Goal: Task Accomplishment & Management: Use online tool/utility

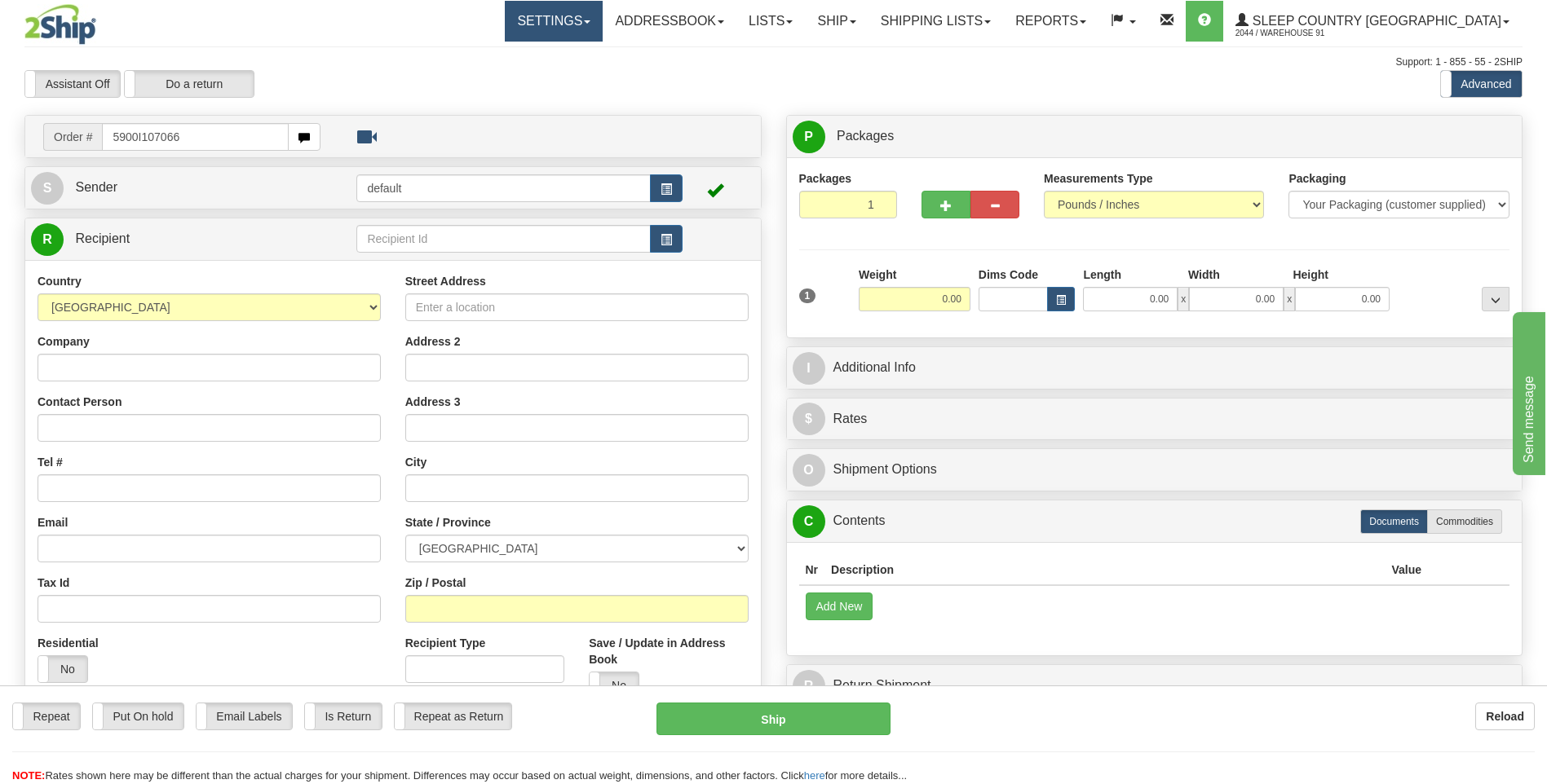
type input "5900I107066"
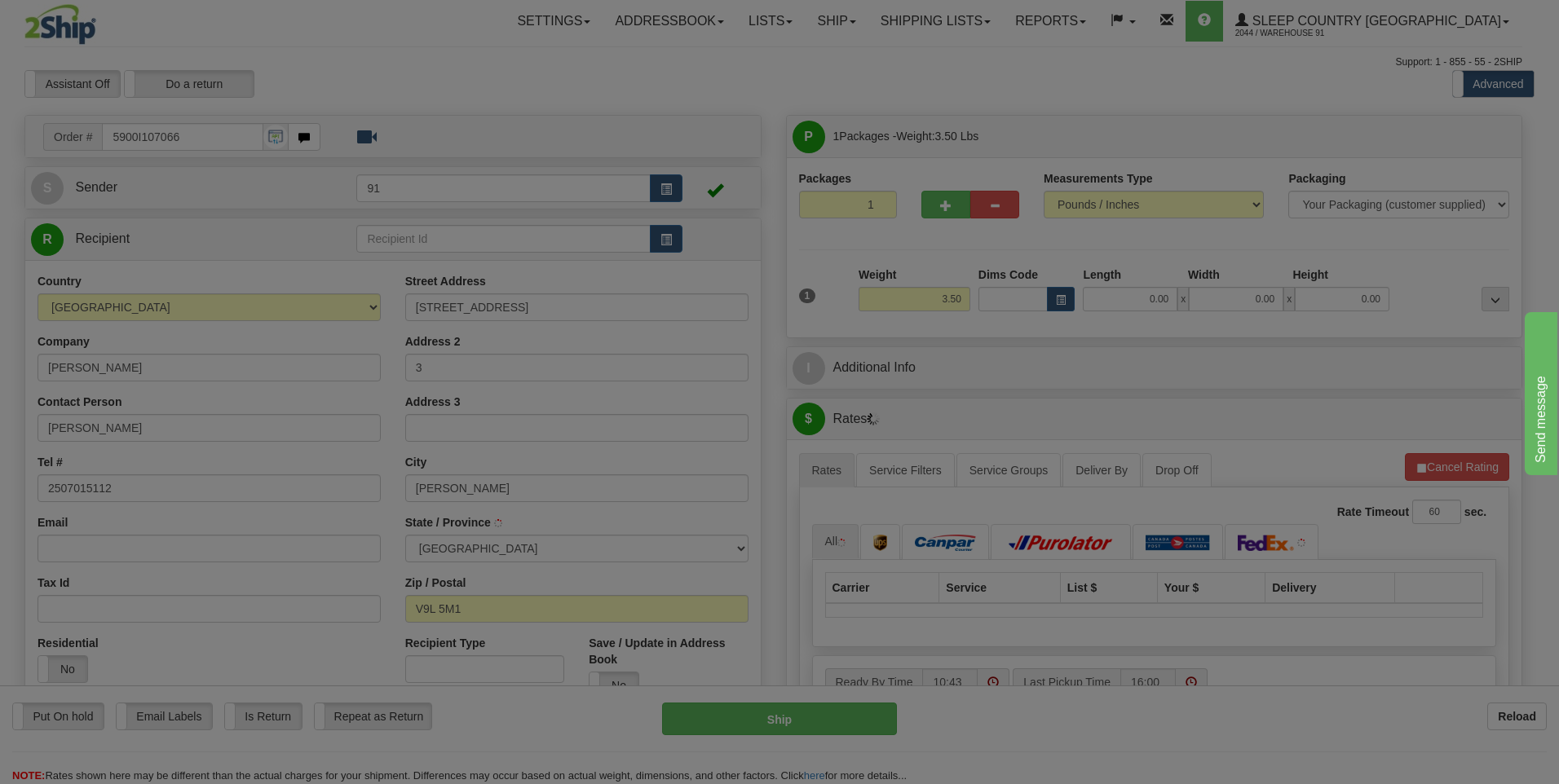
type input "NORTH COWICHAN"
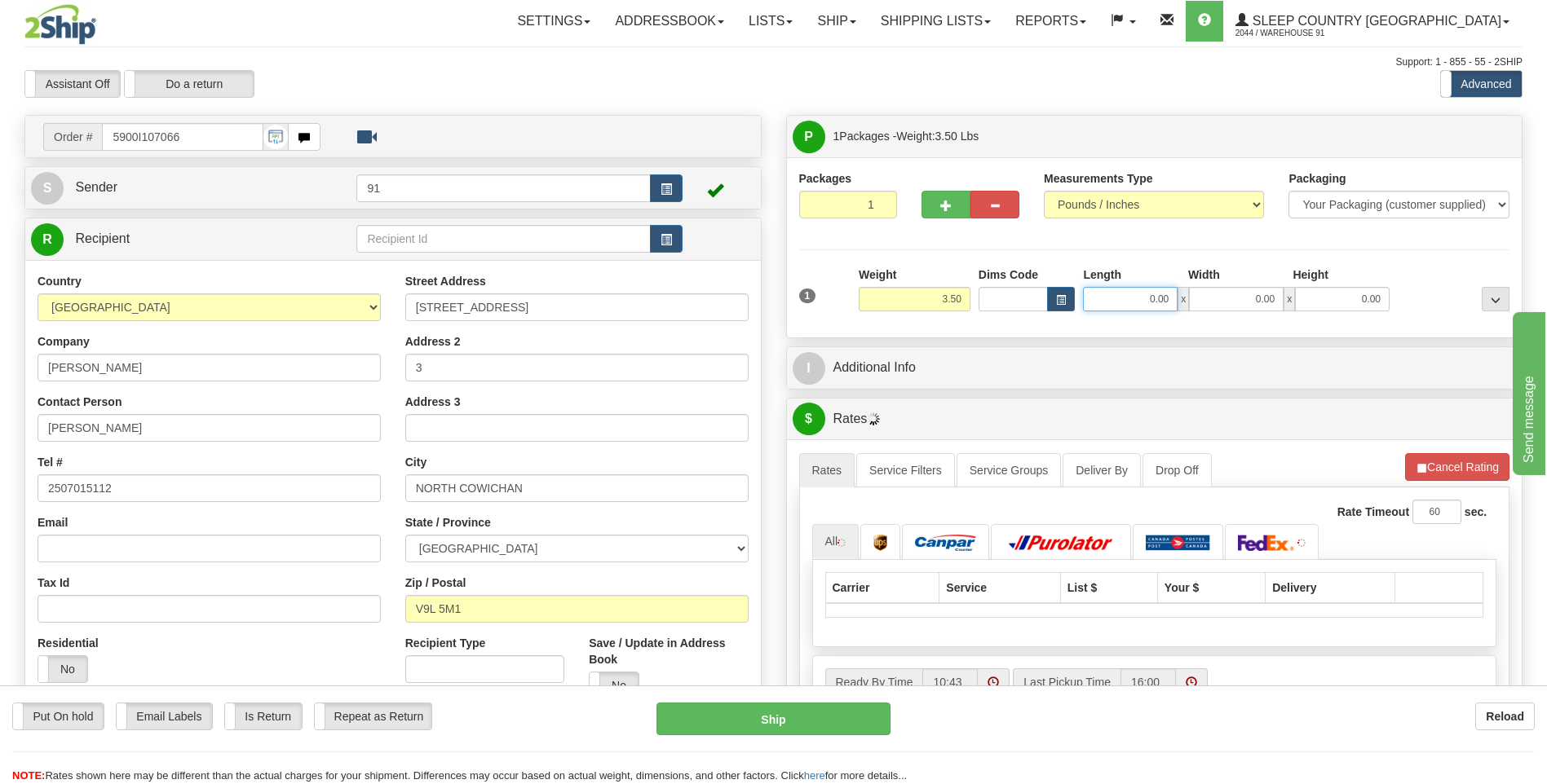
click at [1115, 300] on input "0.00" at bounding box center [1131, 299] width 94 height 25
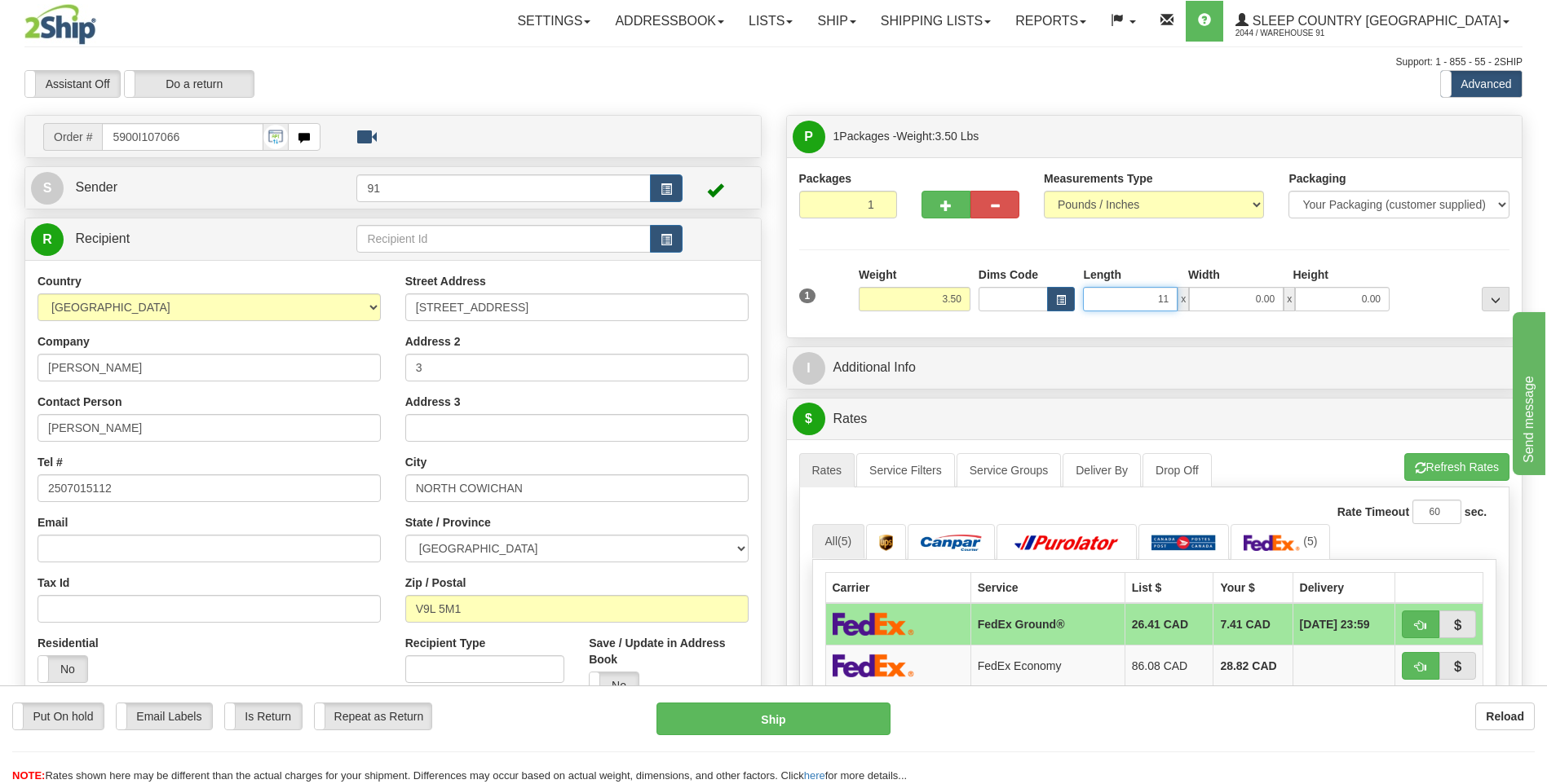
type input "11.00"
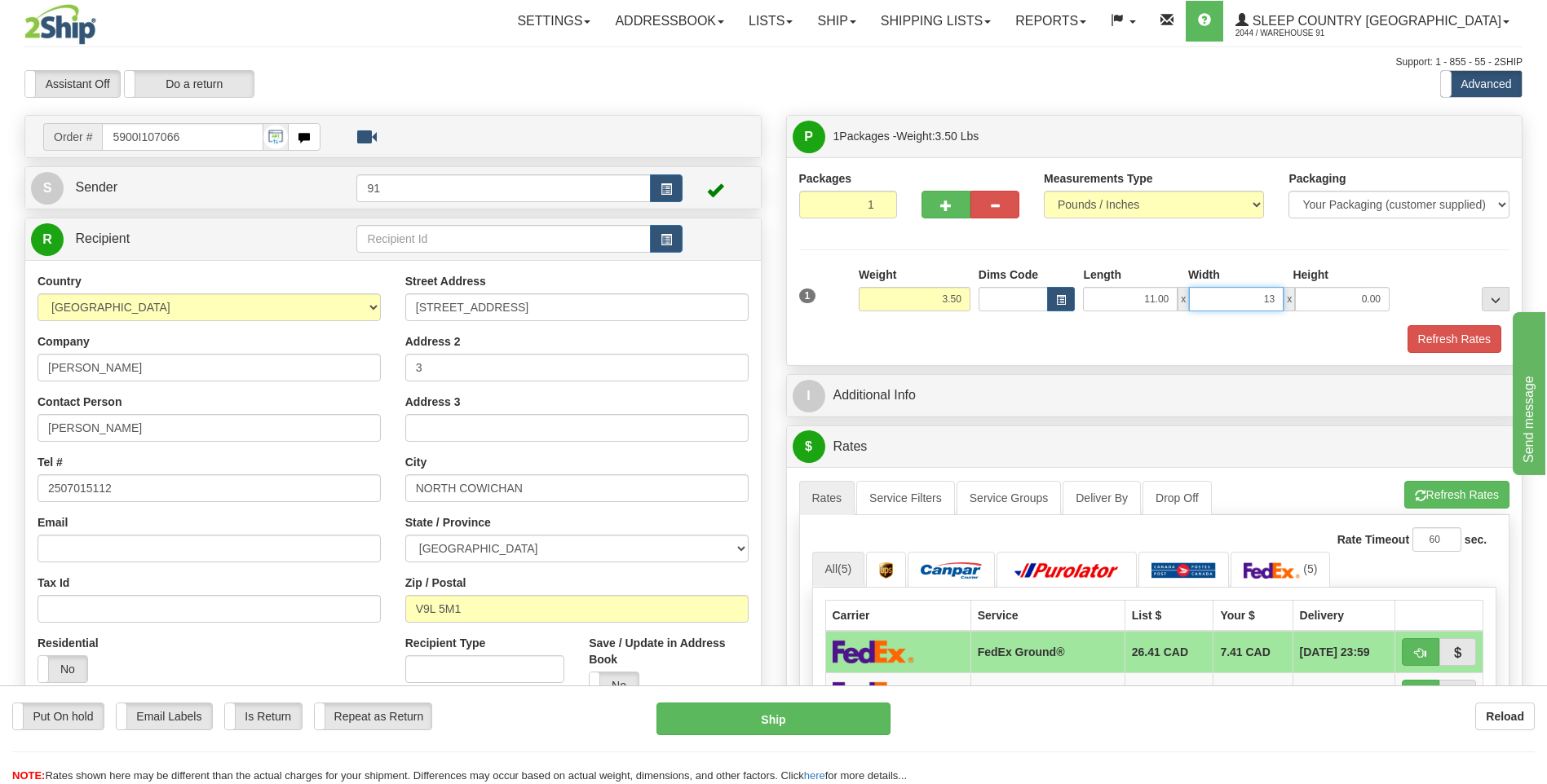
type input "13.00"
type input "5.00"
click at [1468, 341] on button "Refresh Rates" at bounding box center [1455, 339] width 93 height 27
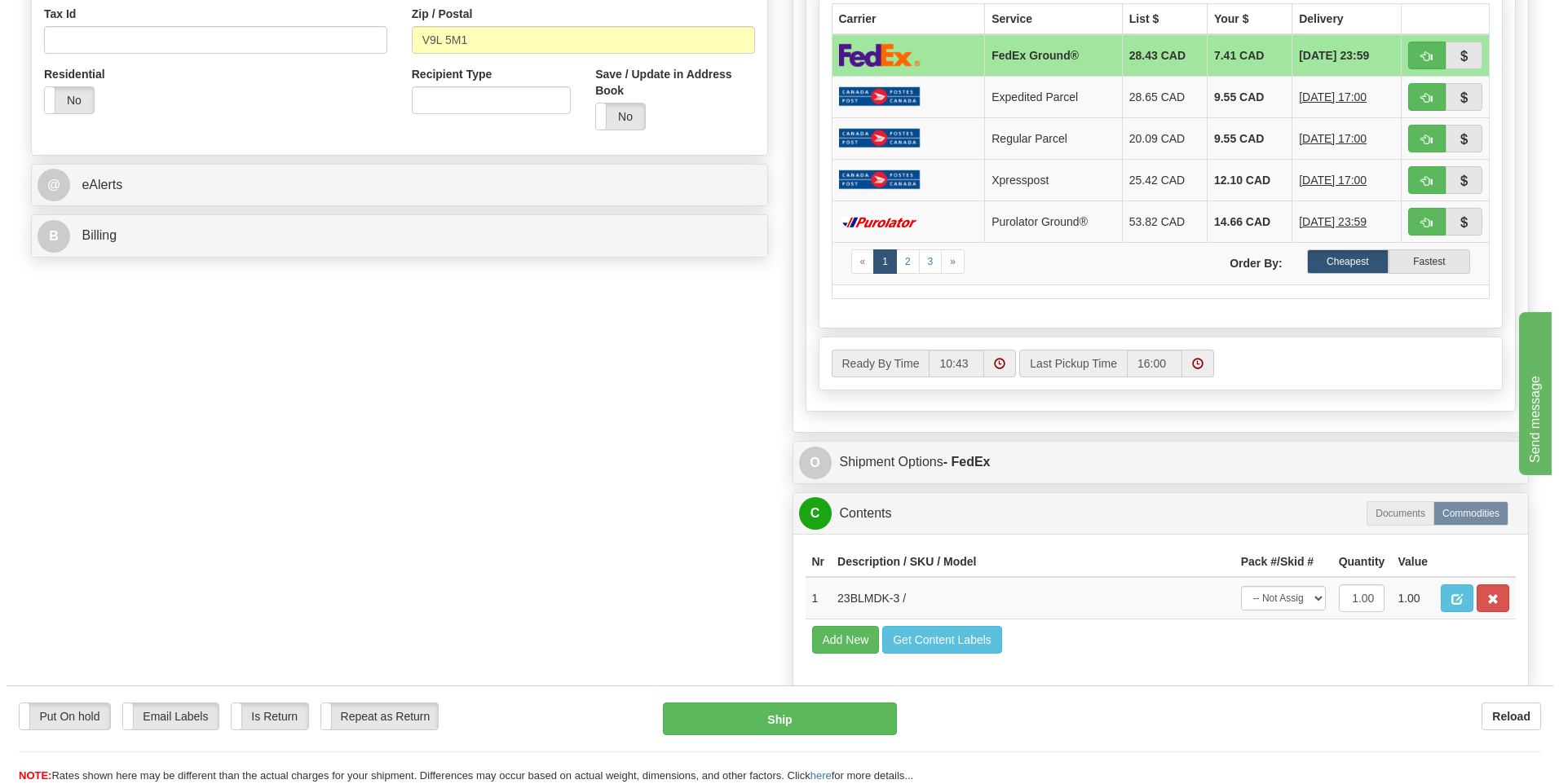
scroll to position [571, 0]
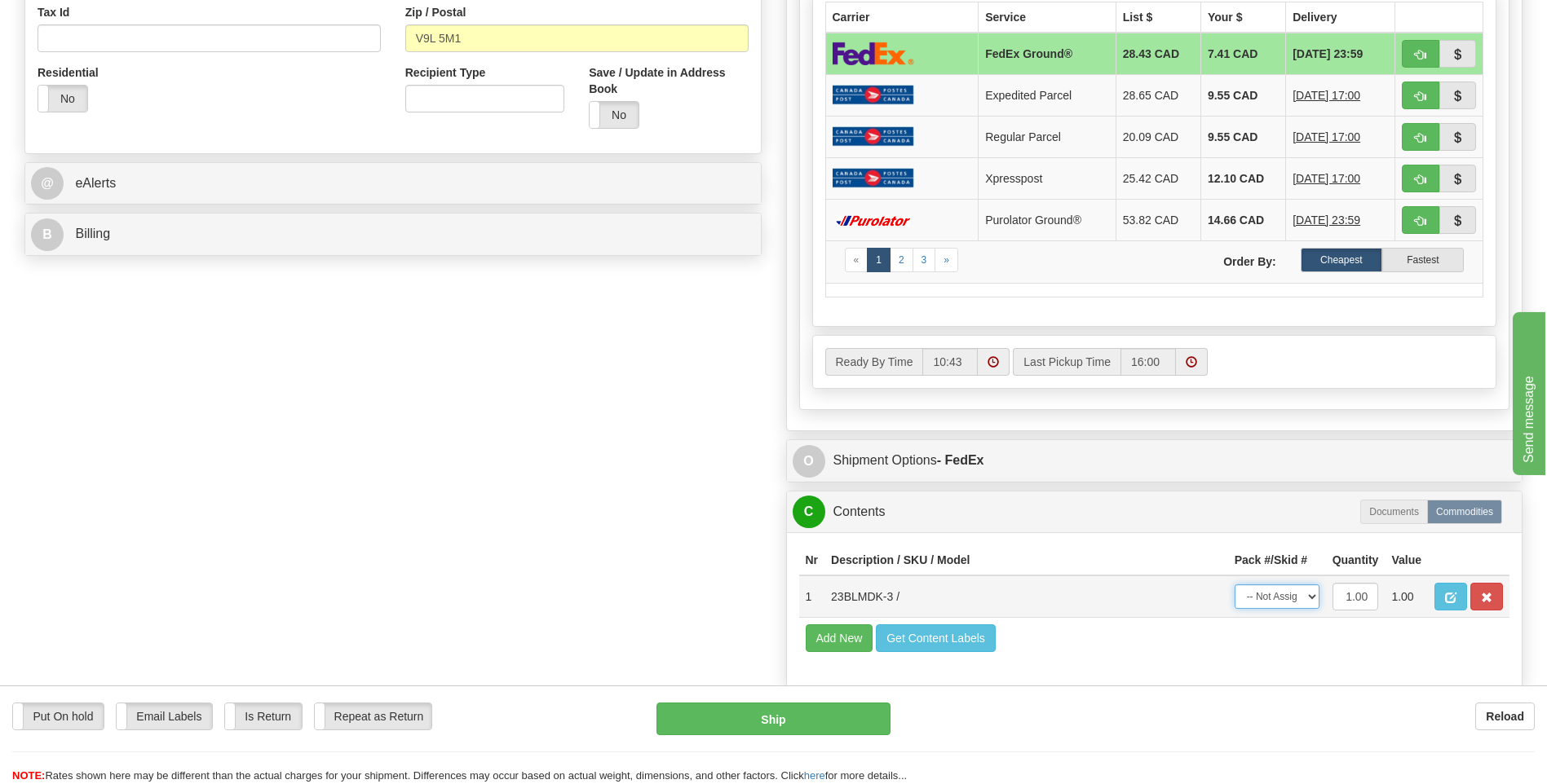
click at [1297, 605] on select "-- Not Assigned -- Package 1" at bounding box center [1277, 597] width 85 height 25
select select "0"
click at [1235, 585] on select "-- Not Assigned -- Package 1" at bounding box center [1277, 597] width 85 height 25
click at [845, 718] on button "Ship" at bounding box center [773, 719] width 233 height 33
type input "92"
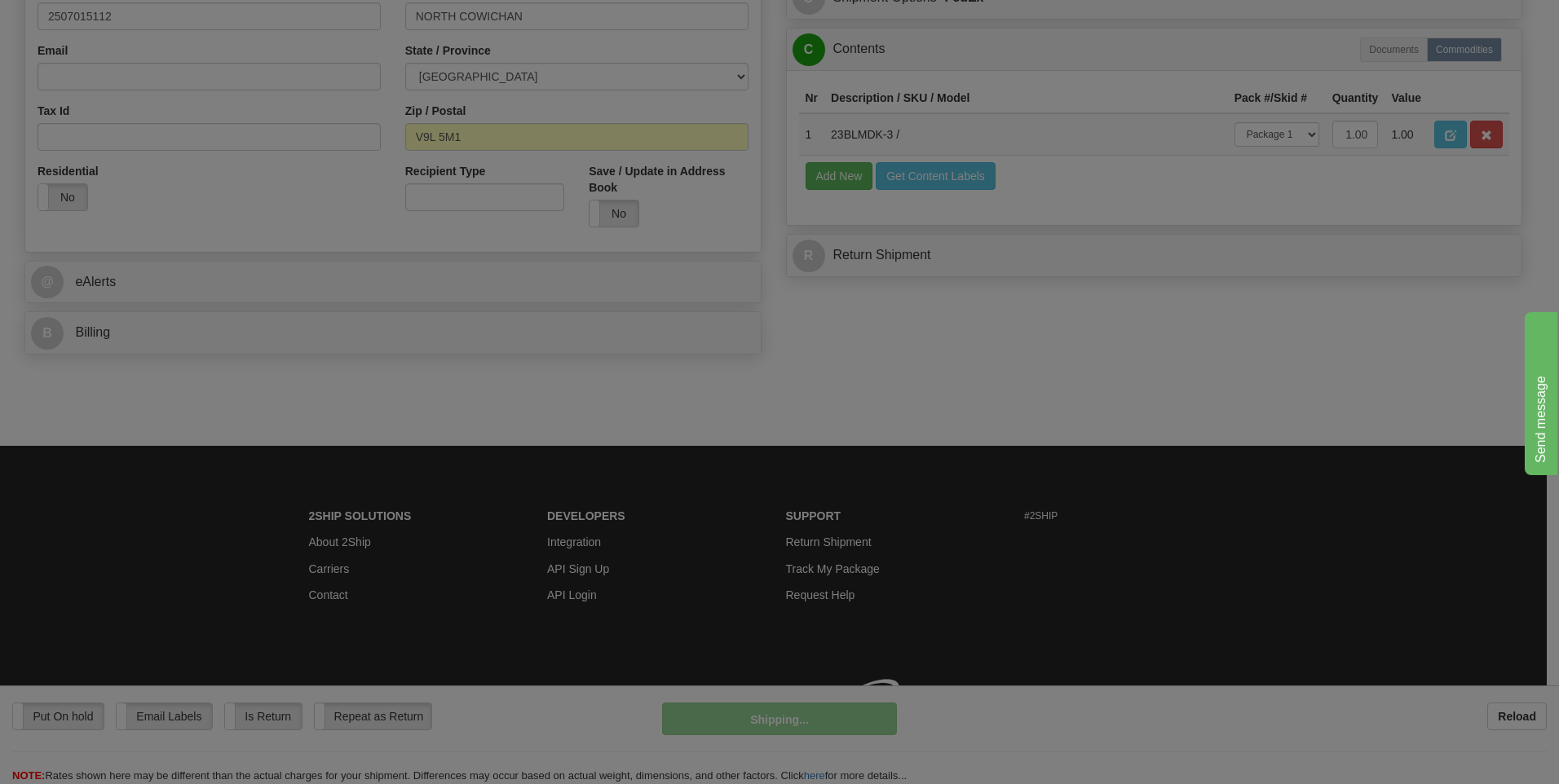
scroll to position [495, 0]
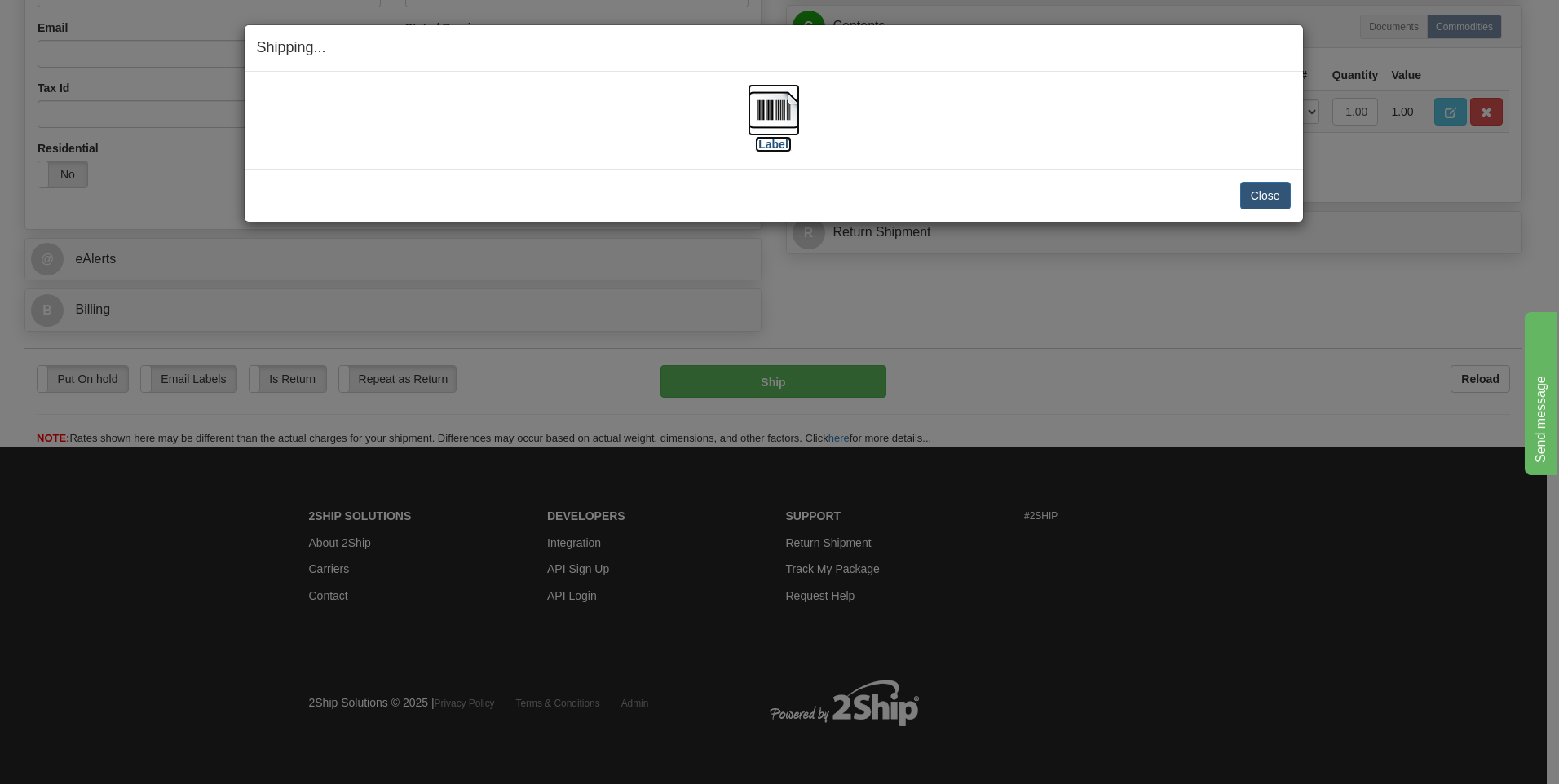
click at [770, 142] on label "[Label]" at bounding box center [774, 143] width 38 height 16
click at [944, 387] on div "Shipping... Your SHIPMENT will EXPIRE in [Label] IMPORTANT NOTICE Embassy / Con…" at bounding box center [780, 392] width 1559 height 784
click at [1252, 193] on button "Close" at bounding box center [1266, 195] width 51 height 27
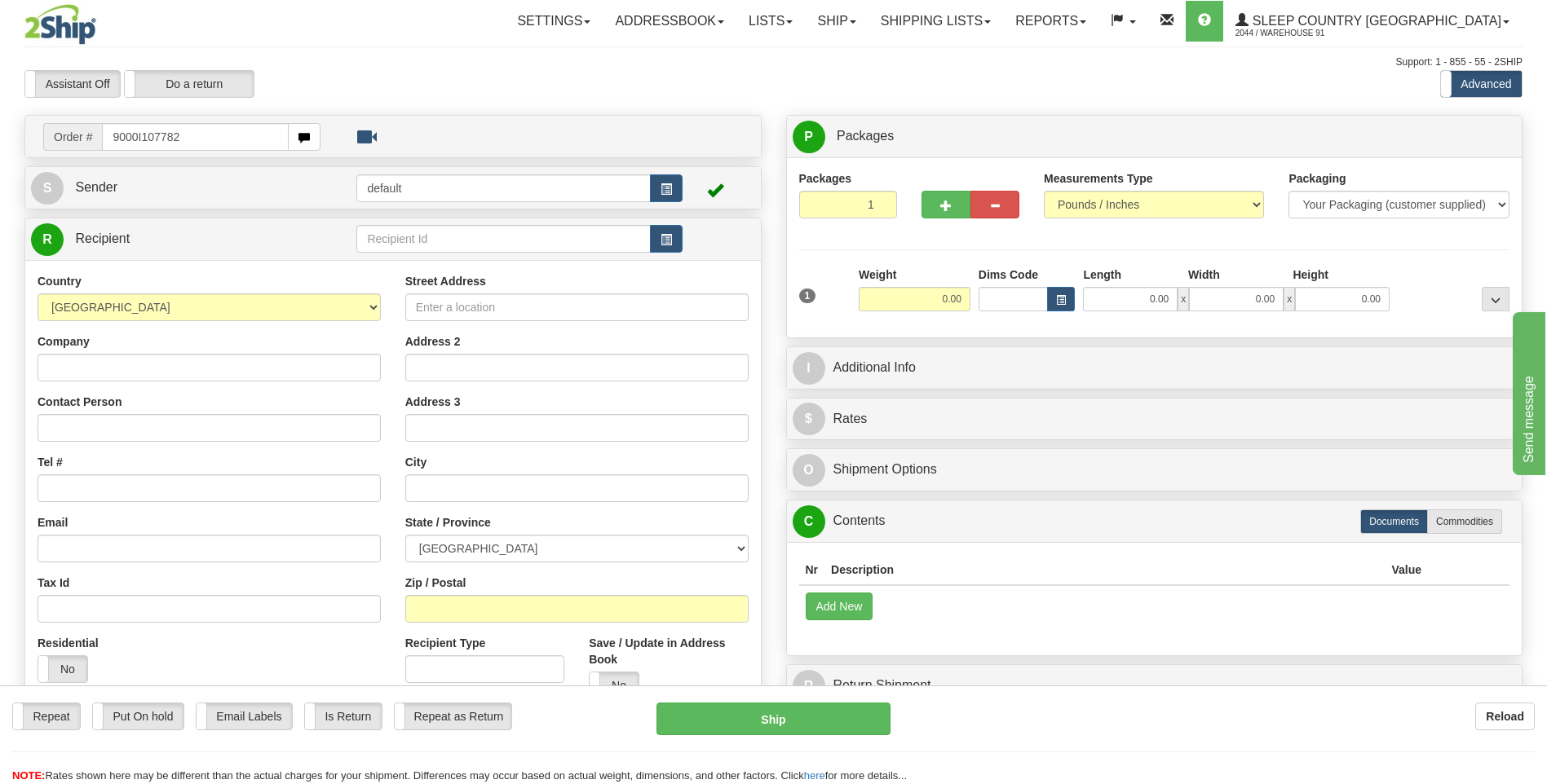
type input "9000I107782"
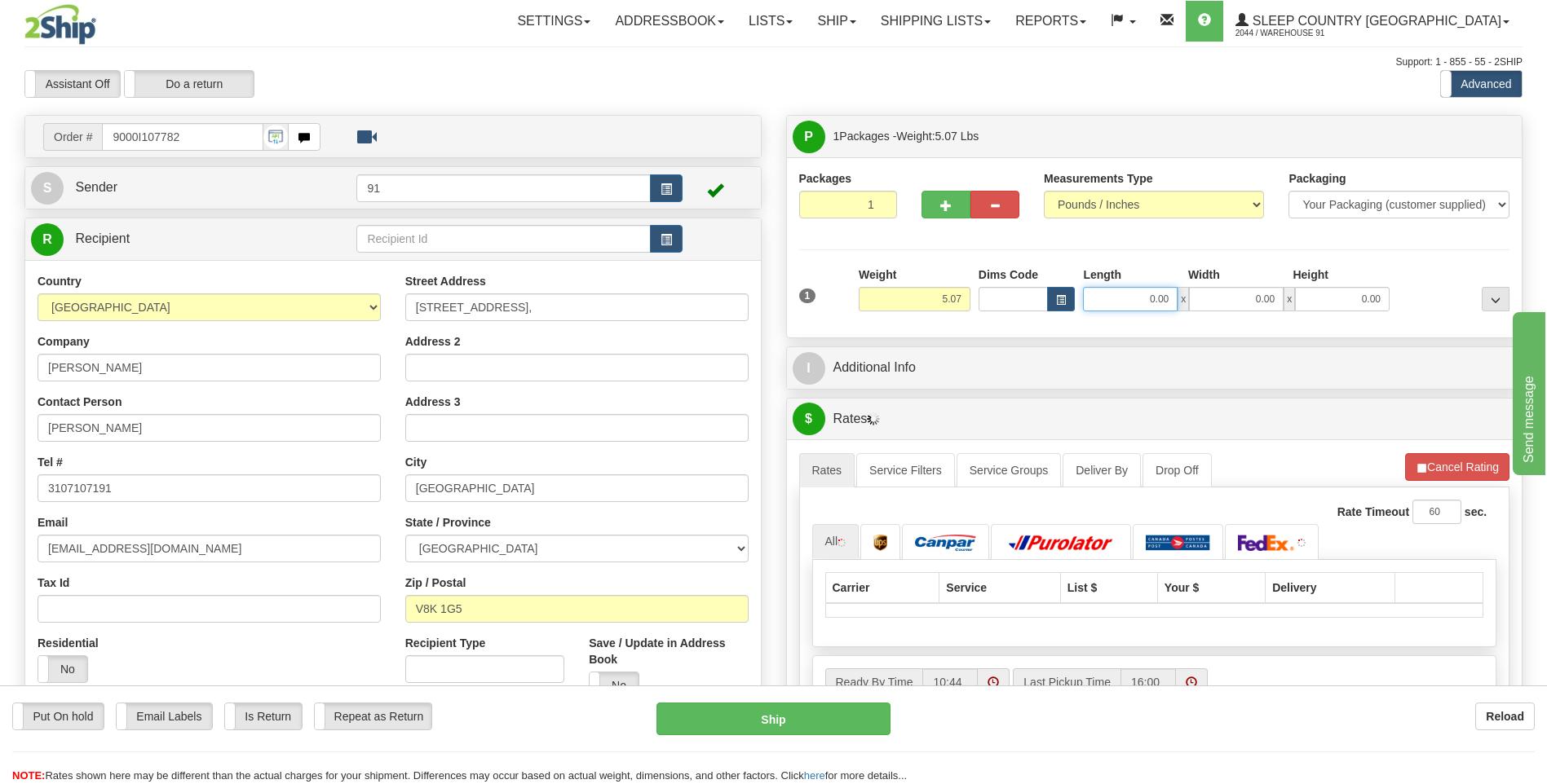
click at [1145, 309] on input "0.00" at bounding box center [1131, 299] width 94 height 25
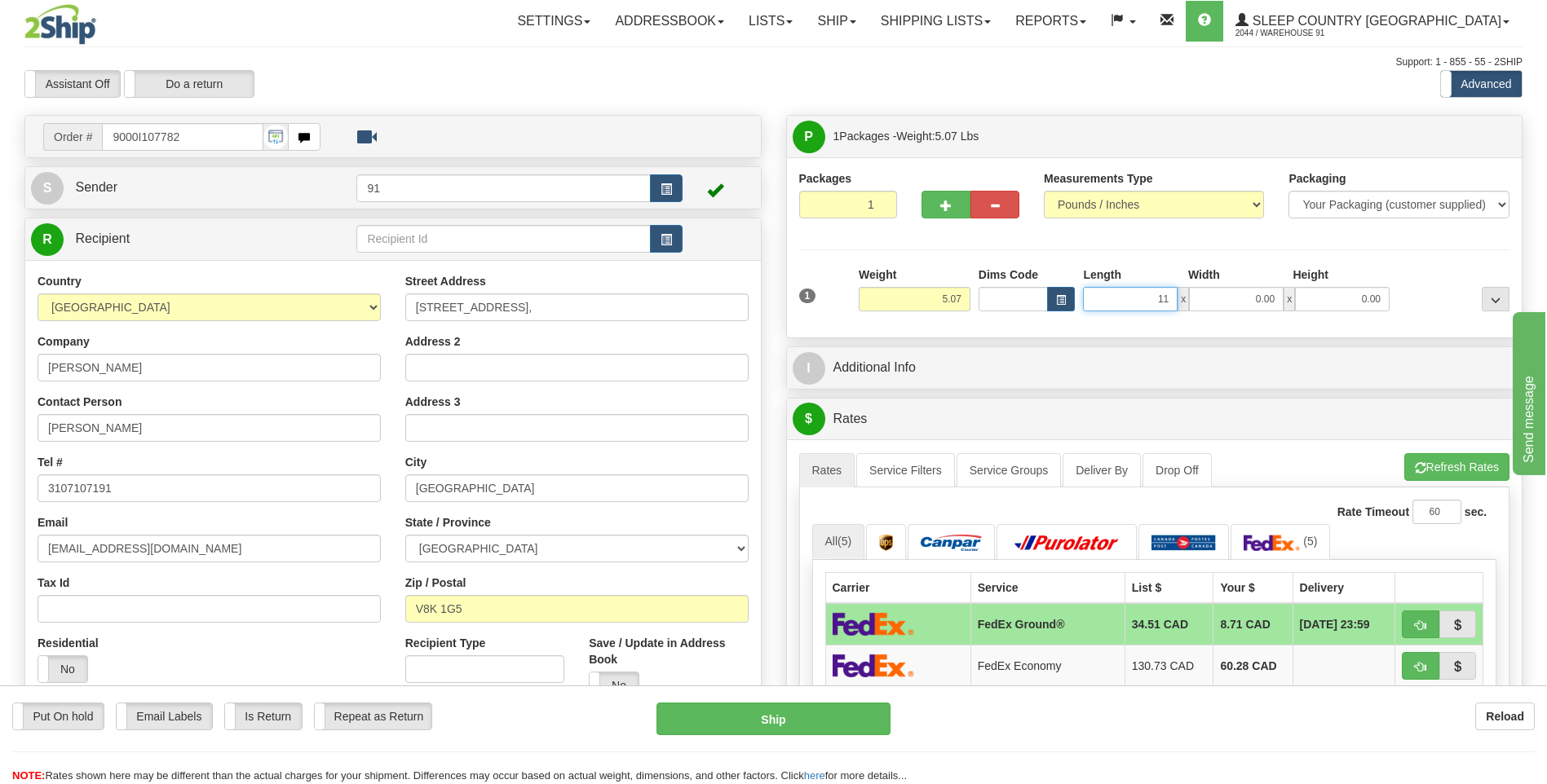
type input "11.00"
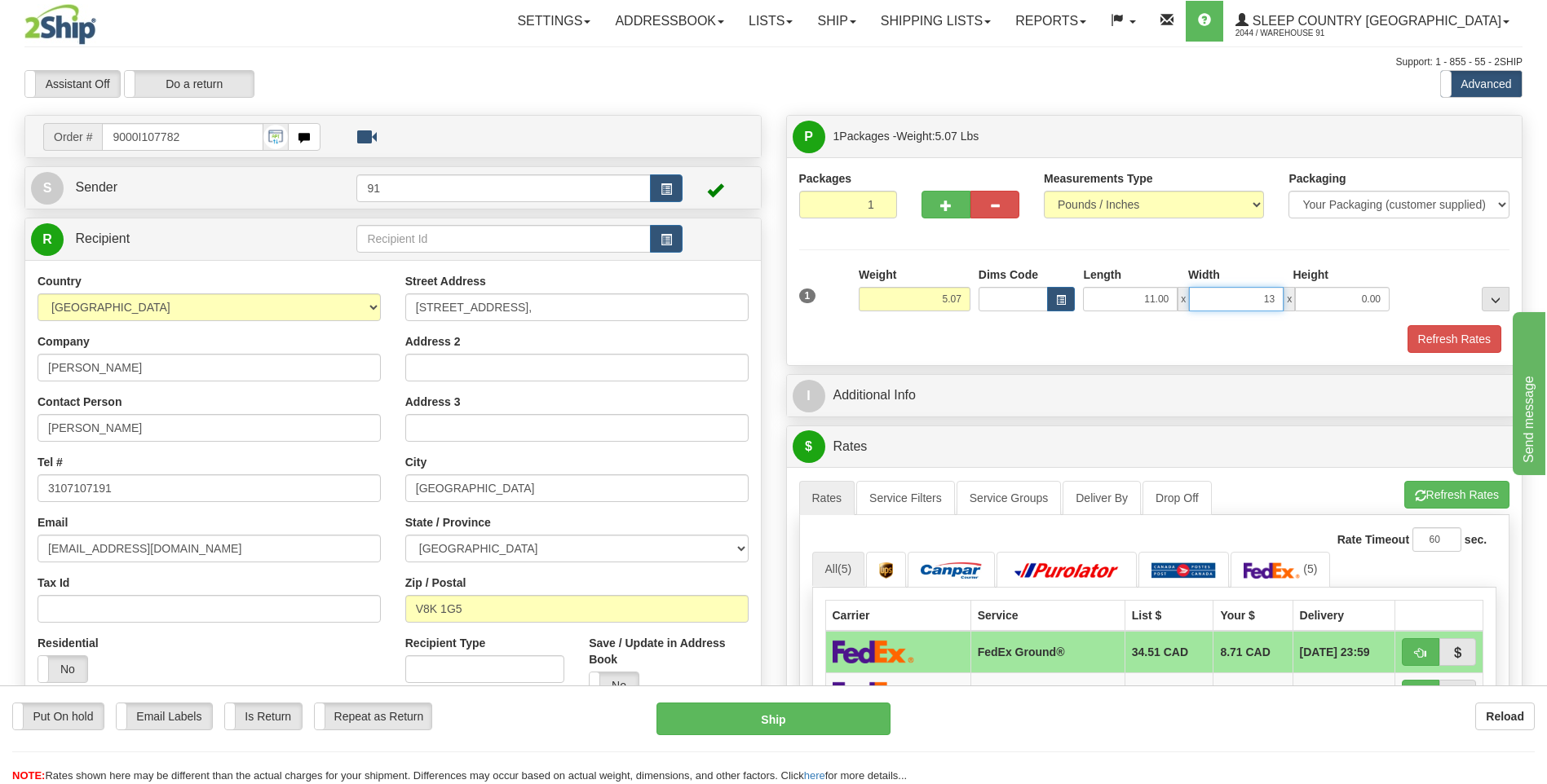
type input "13.00"
type input "5.00"
click at [1449, 342] on button "Refresh Rates" at bounding box center [1455, 339] width 93 height 27
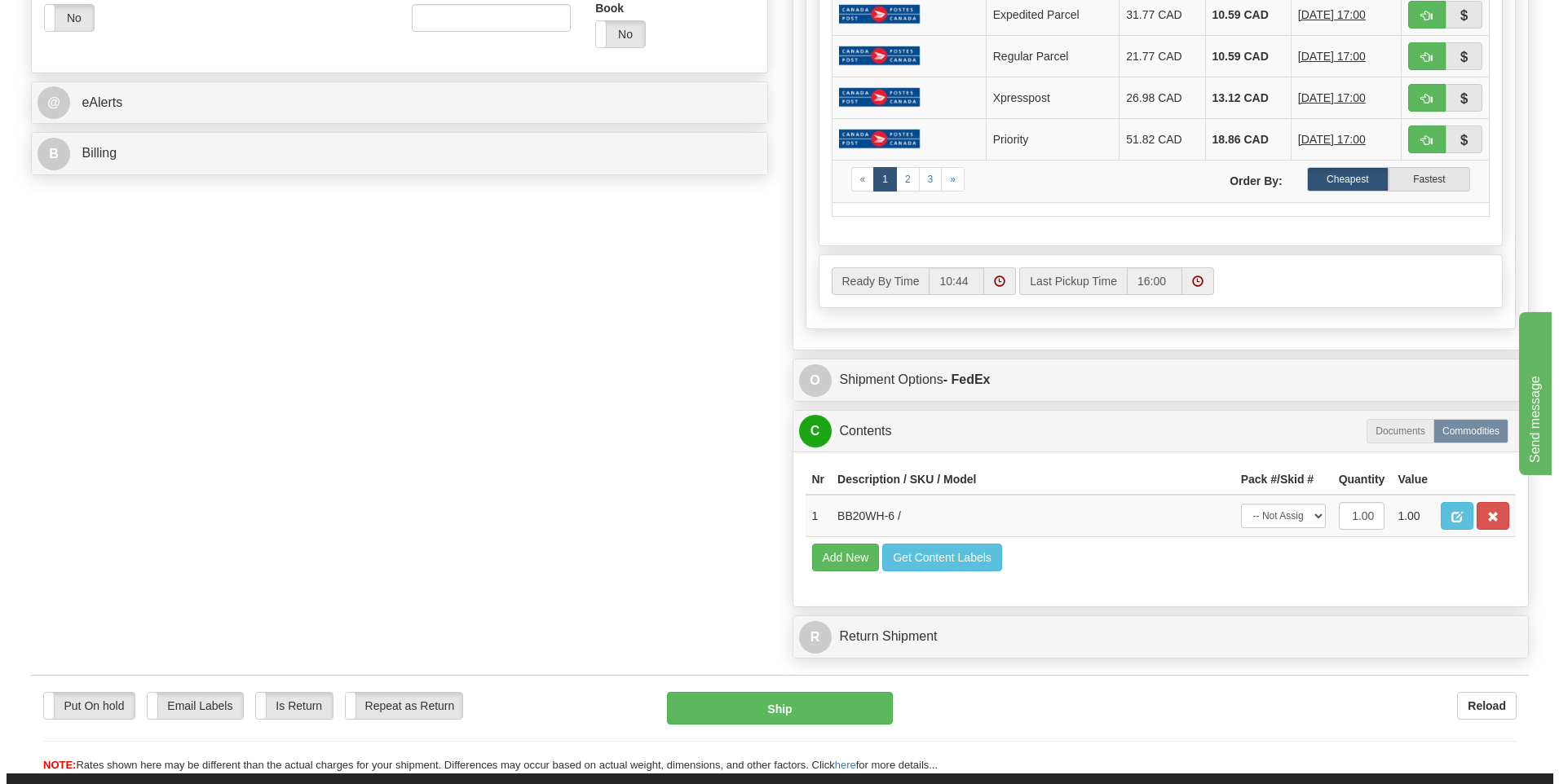
scroll to position [652, 0]
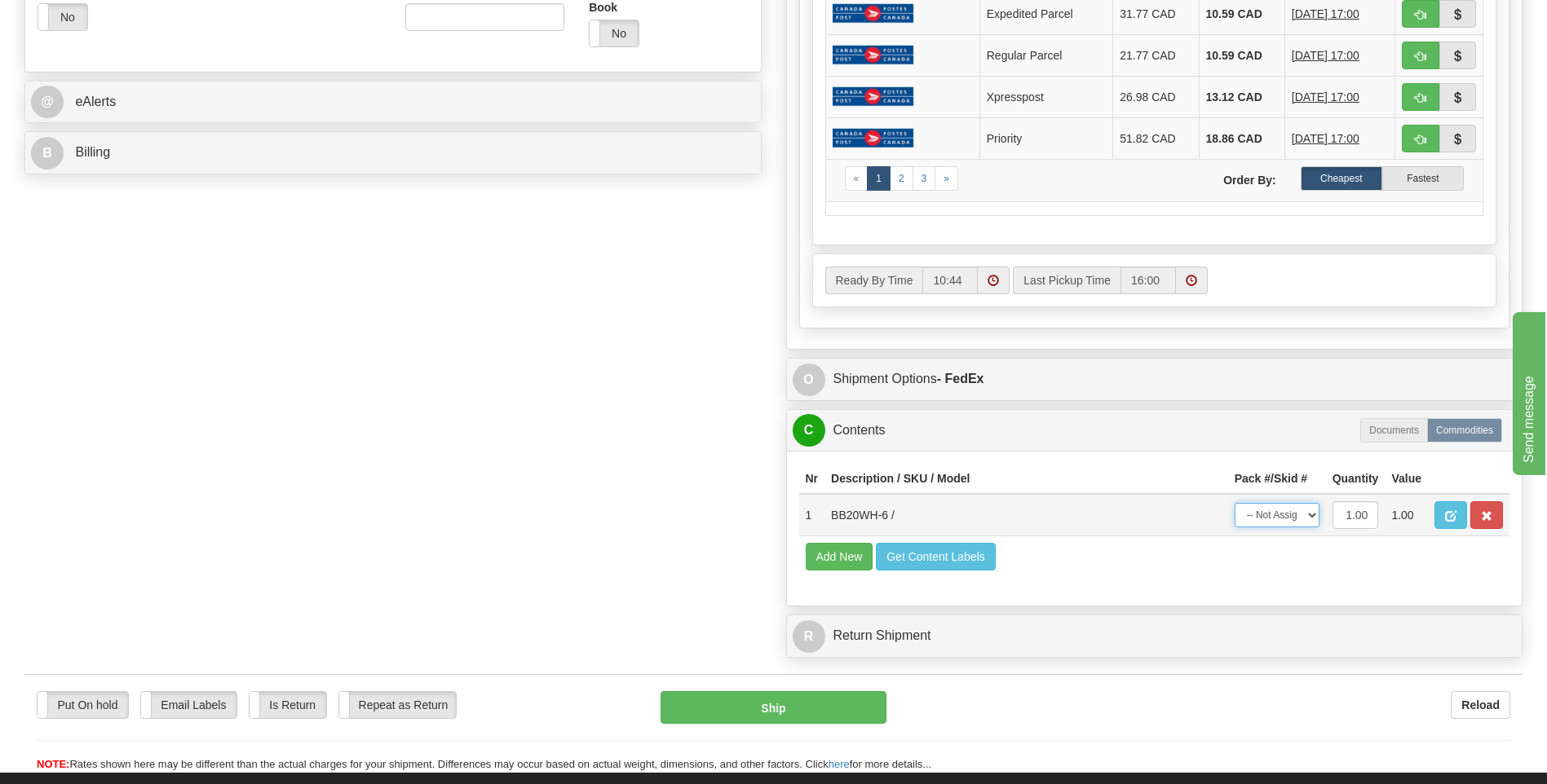
click at [1295, 513] on select "-- Not Assigned -- Package 1" at bounding box center [1277, 515] width 85 height 25
select select "0"
click at [1235, 503] on select "-- Not Assigned -- Package 1" at bounding box center [1277, 515] width 85 height 25
click at [799, 693] on button "Ship" at bounding box center [773, 708] width 226 height 33
type input "92"
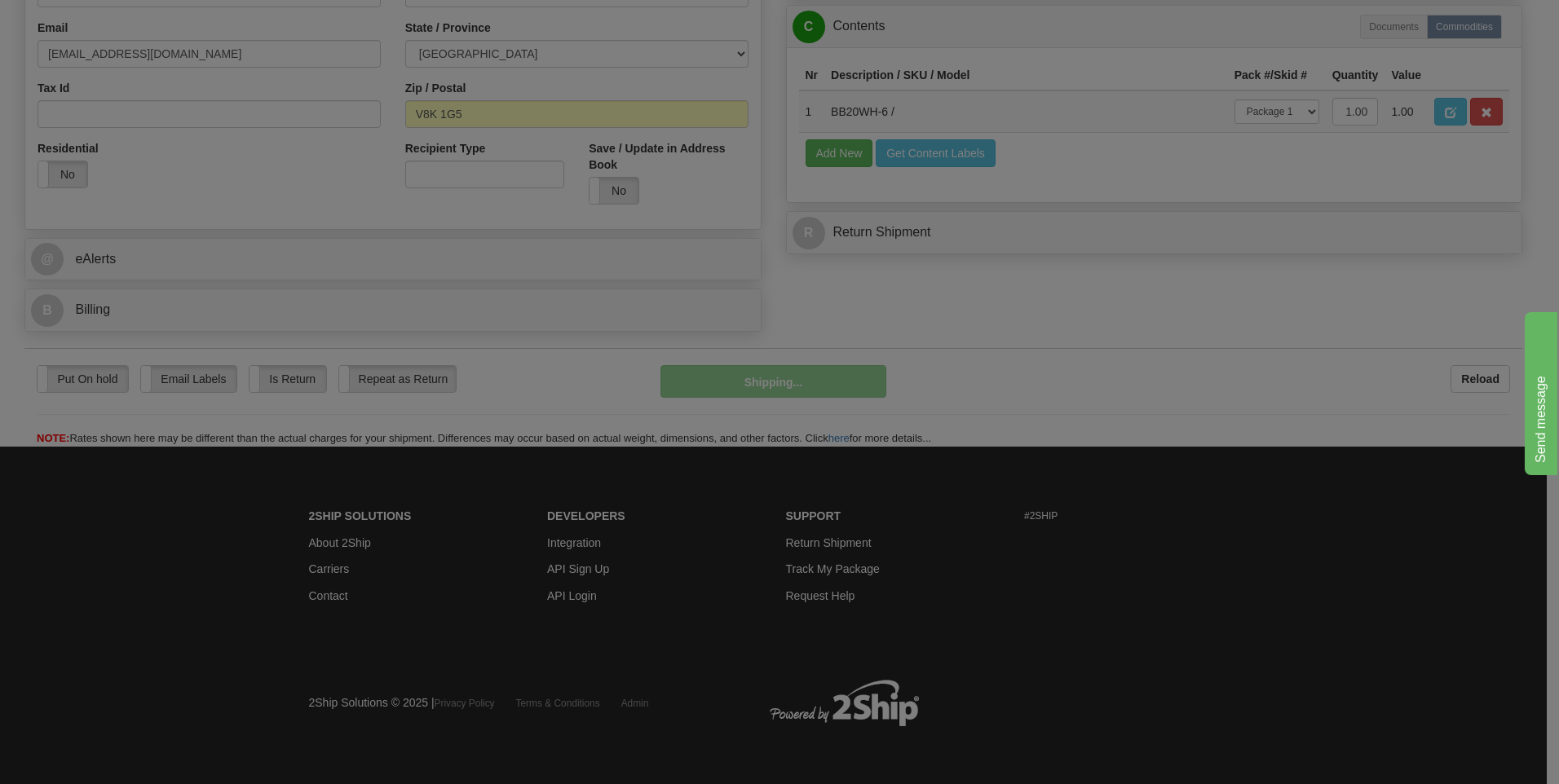
scroll to position [495, 0]
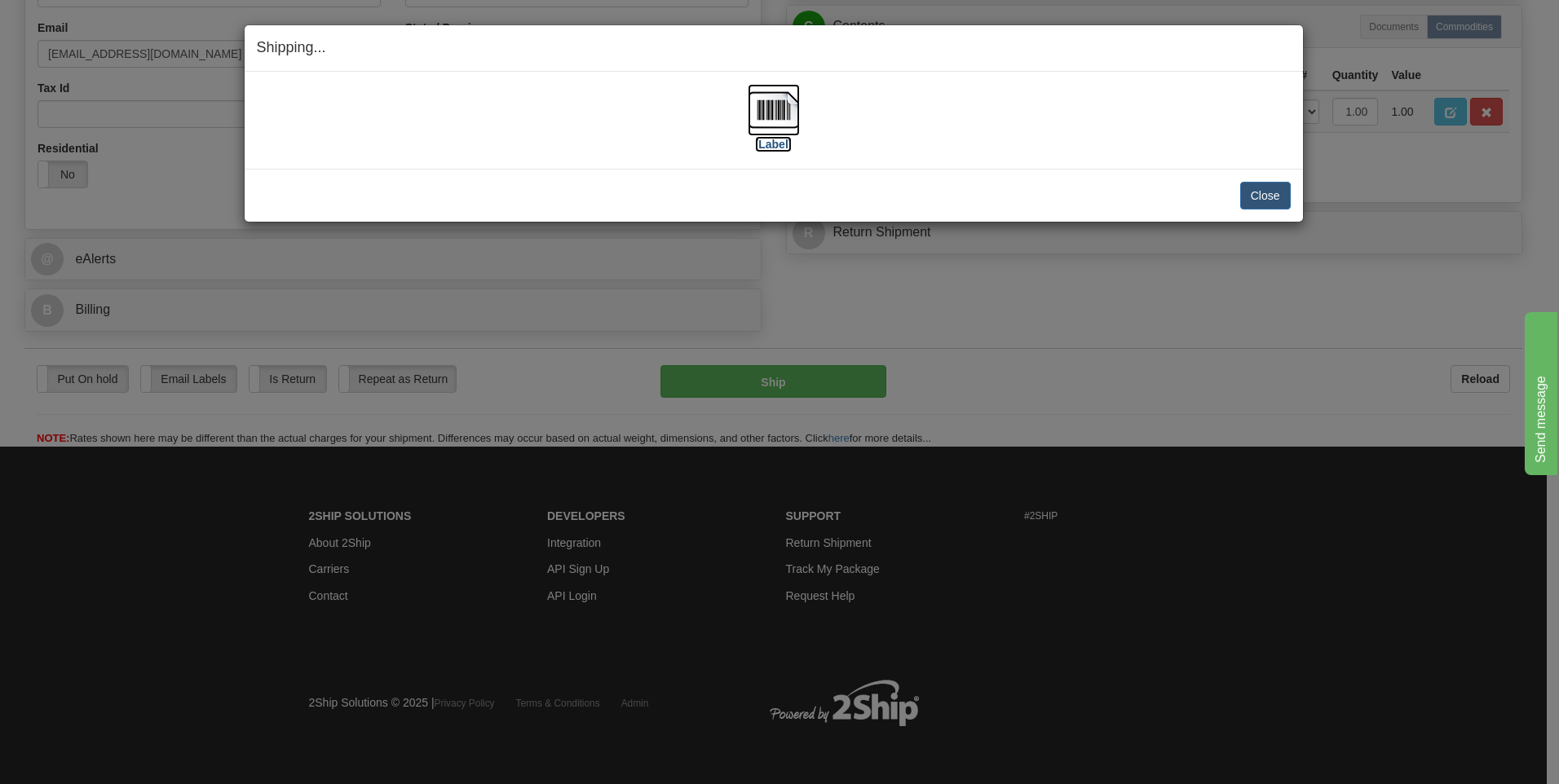
click at [788, 111] on img at bounding box center [773, 109] width 52 height 52
click at [1261, 200] on button "Close" at bounding box center [1266, 195] width 51 height 27
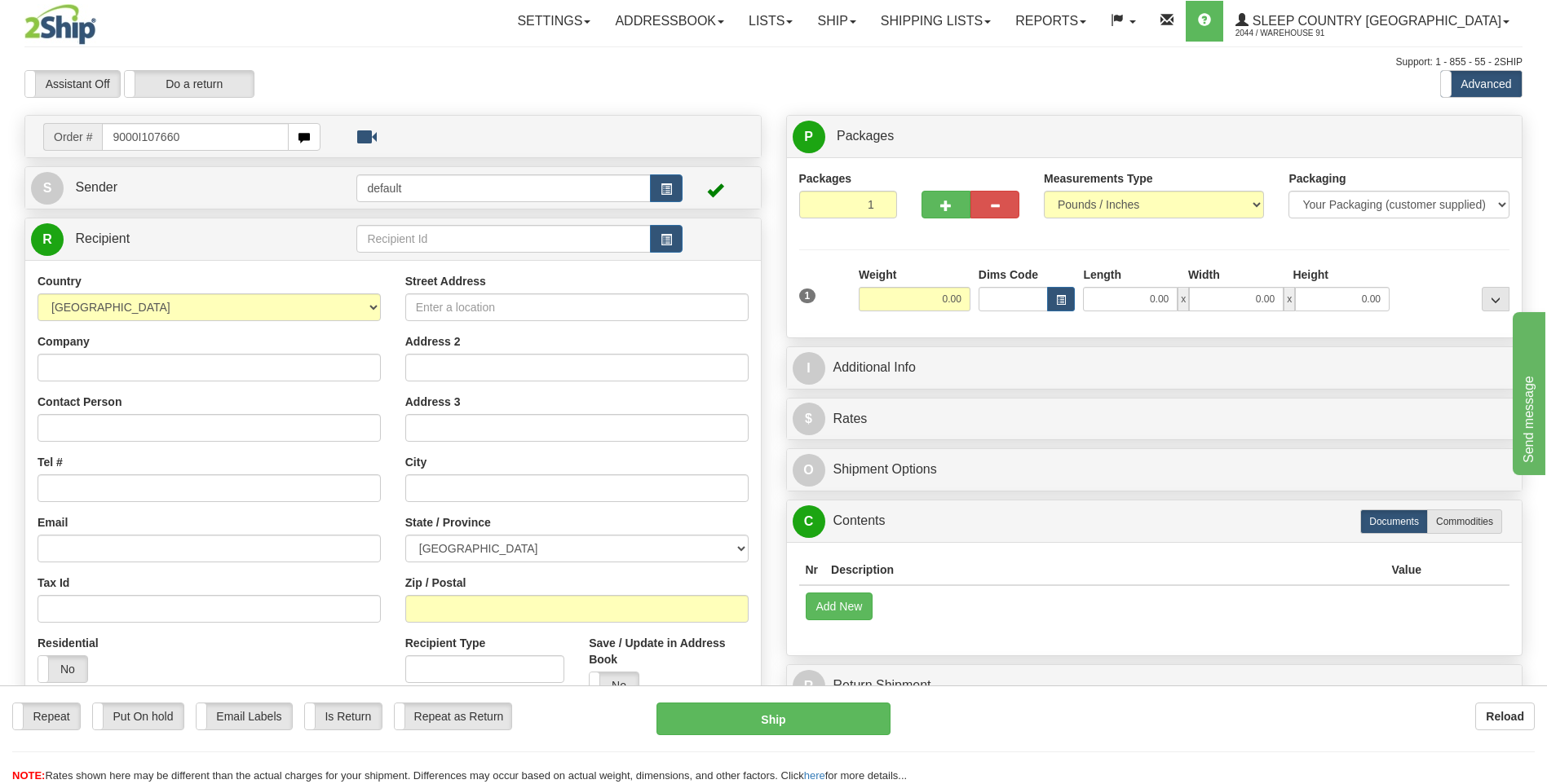
type input "9000I107660"
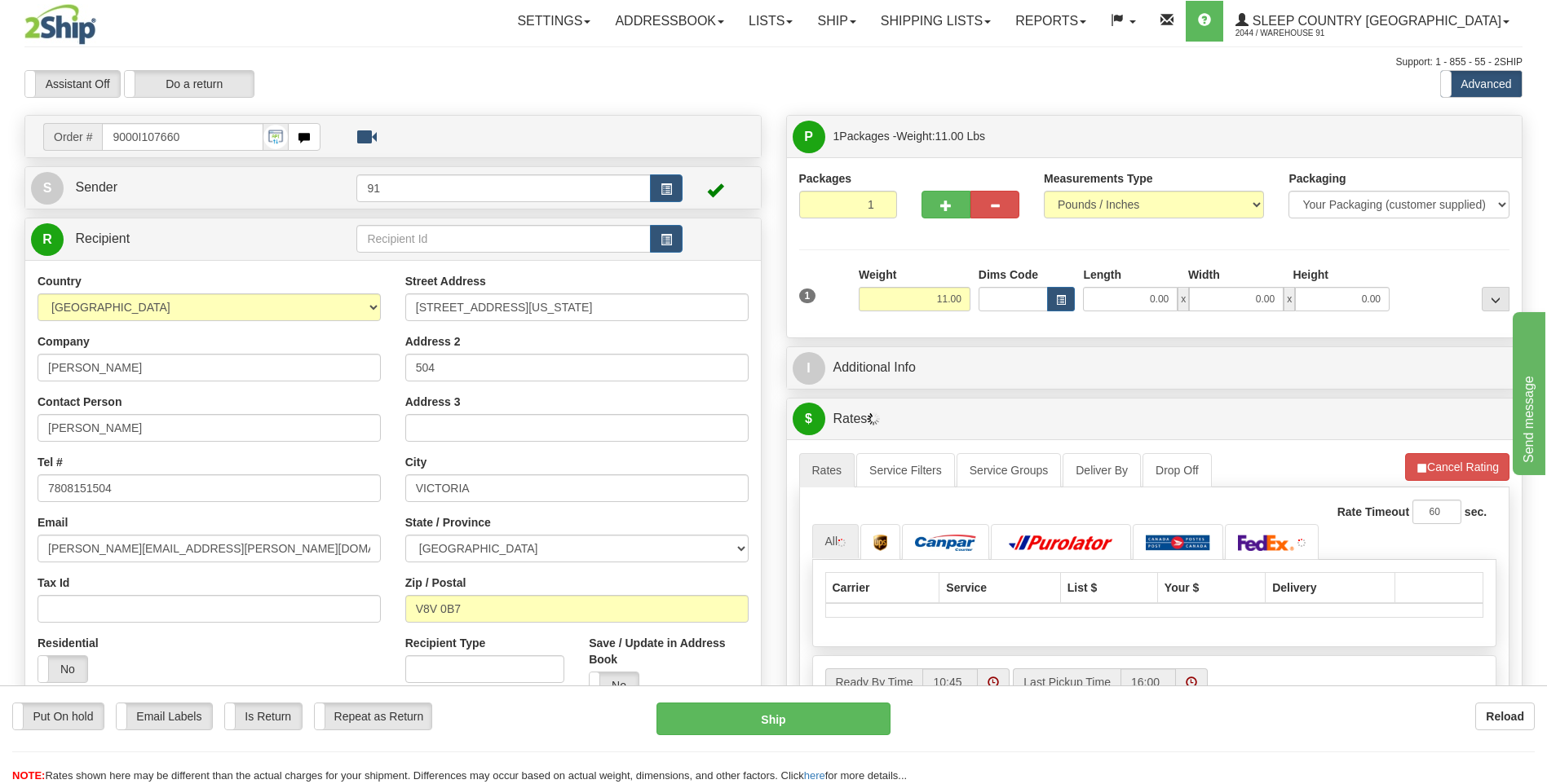
click at [1136, 316] on div "1 Weight 11.00 Dims Code x x" at bounding box center [1155, 295] width 719 height 58
click at [1138, 308] on input "0.00" at bounding box center [1131, 299] width 94 height 25
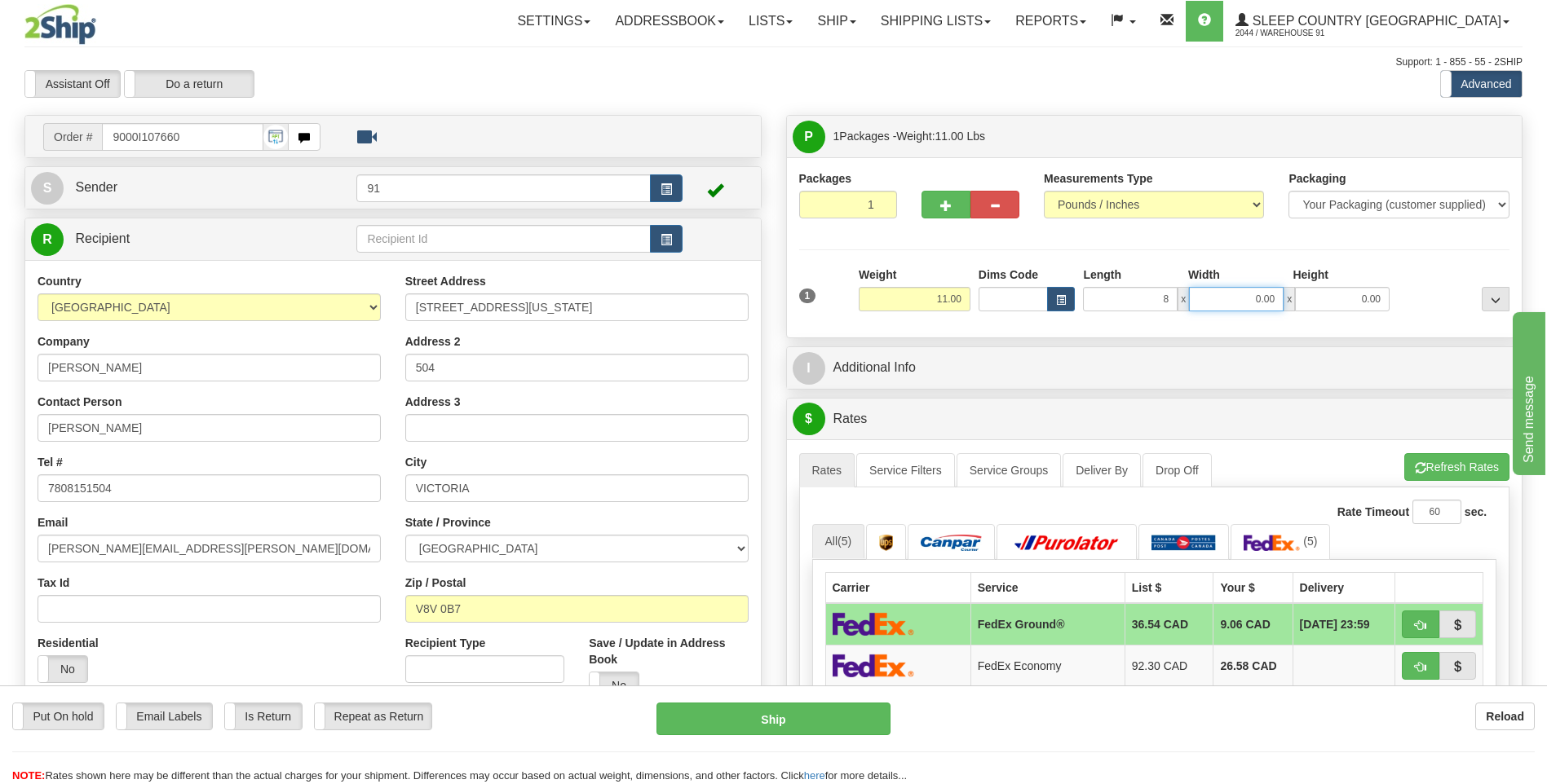
type input "8.00"
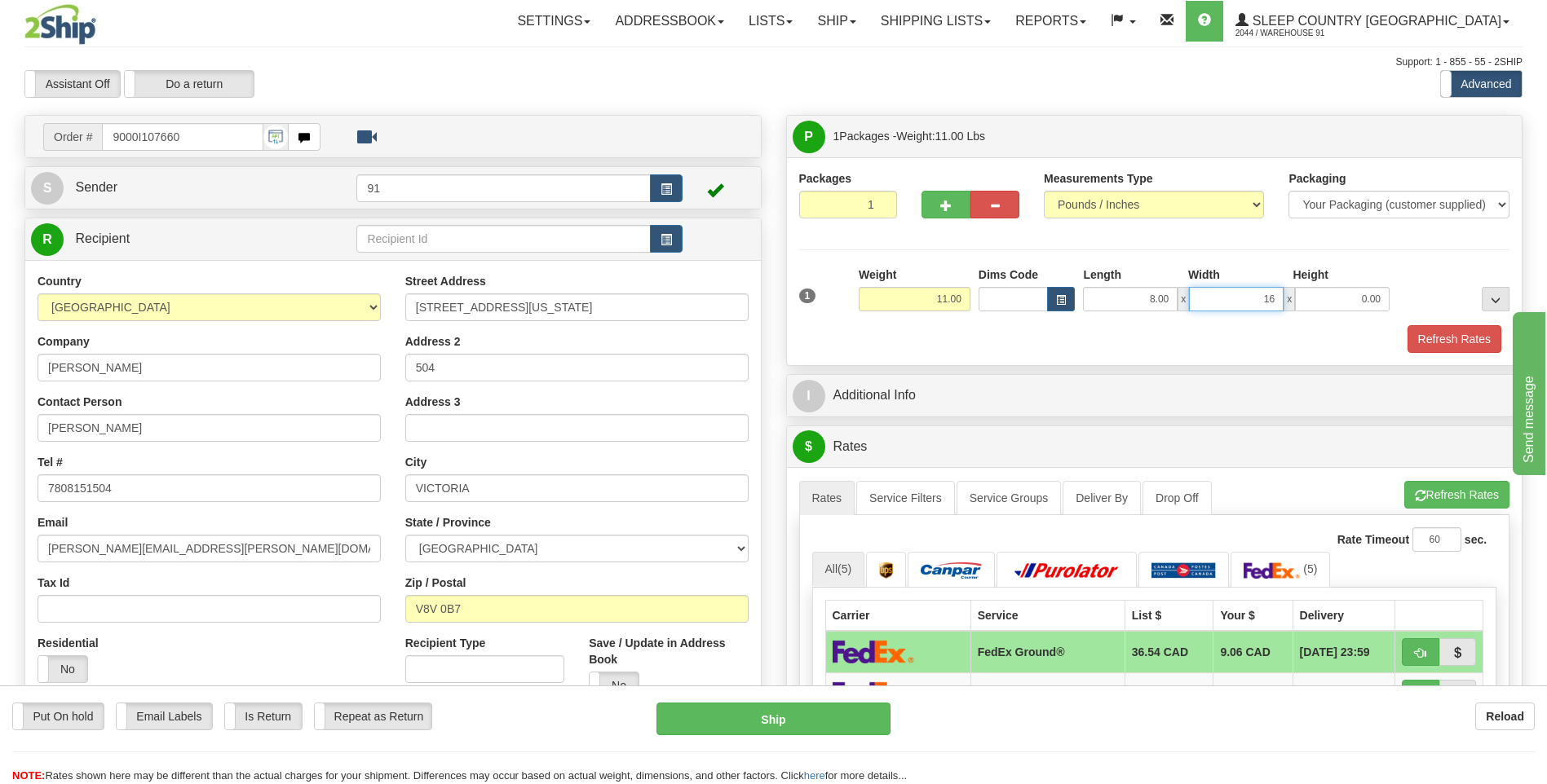
type input "16.00"
type input "17.00"
click at [1421, 333] on button "Refresh Rates" at bounding box center [1455, 339] width 93 height 27
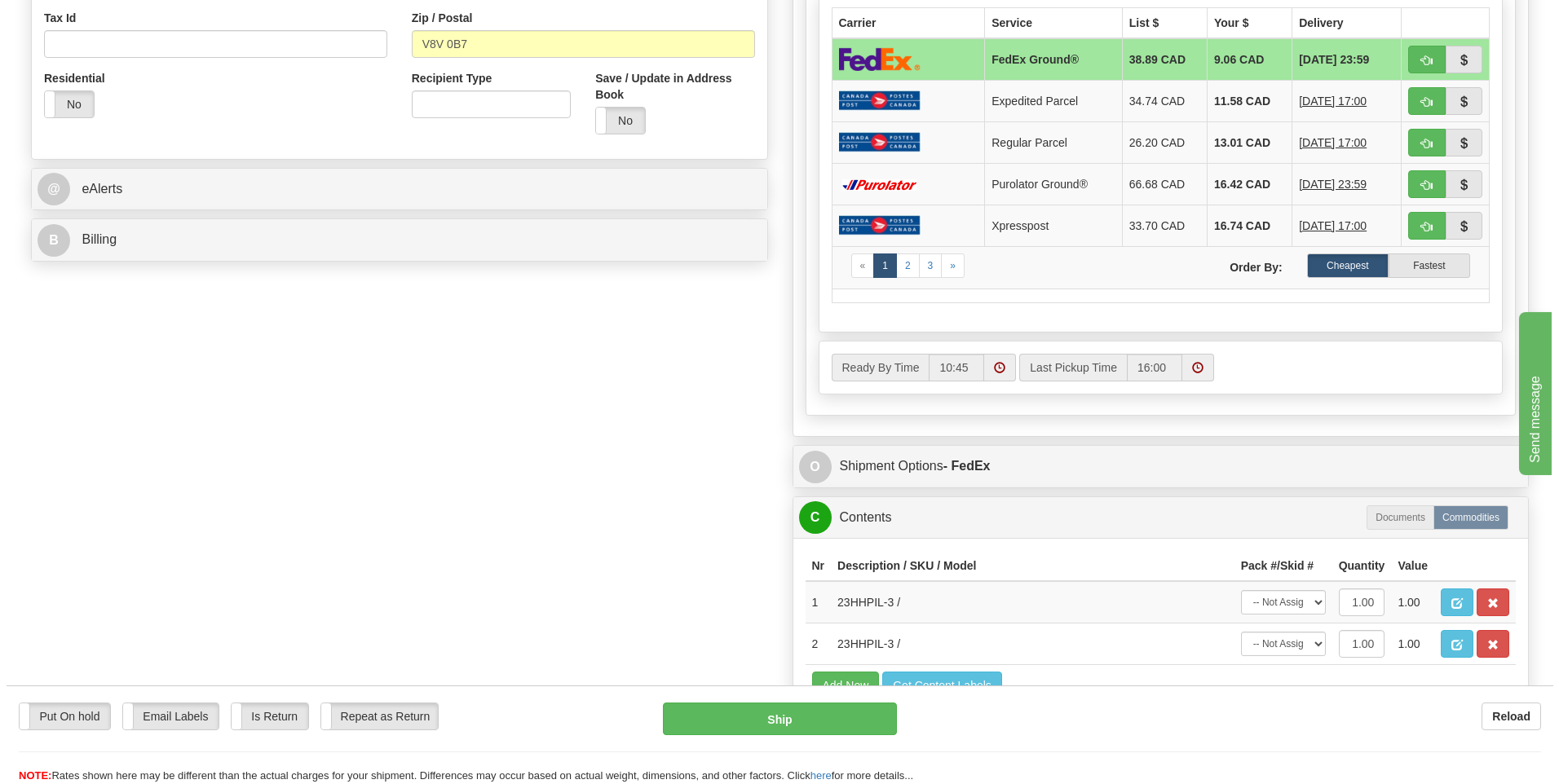
scroll to position [571, 0]
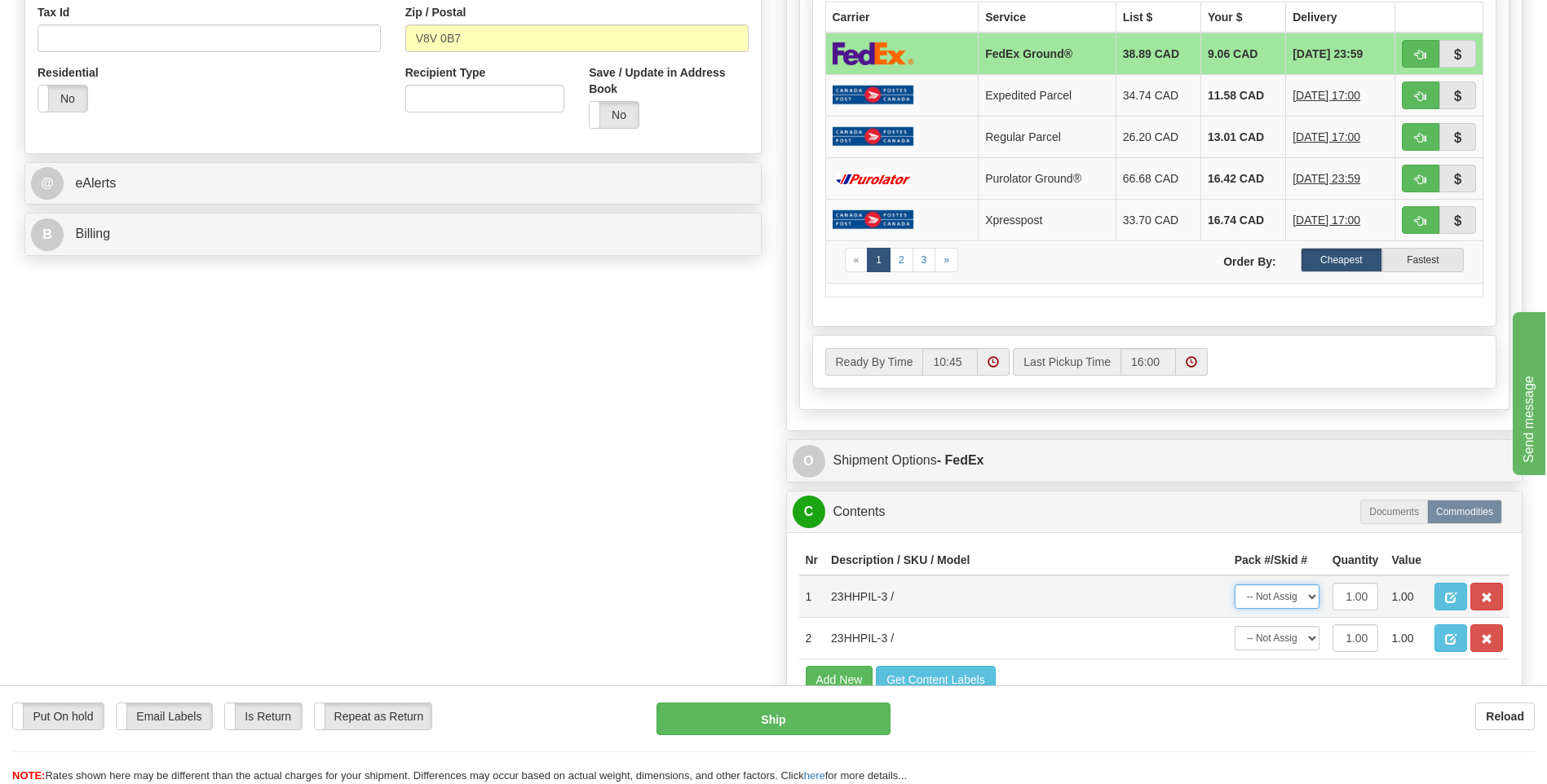
click at [1280, 594] on select "-- Not Assigned -- Package 1" at bounding box center [1277, 597] width 85 height 25
select select "0"
click at [1235, 585] on select "-- Not Assigned -- Package 1" at bounding box center [1277, 597] width 85 height 25
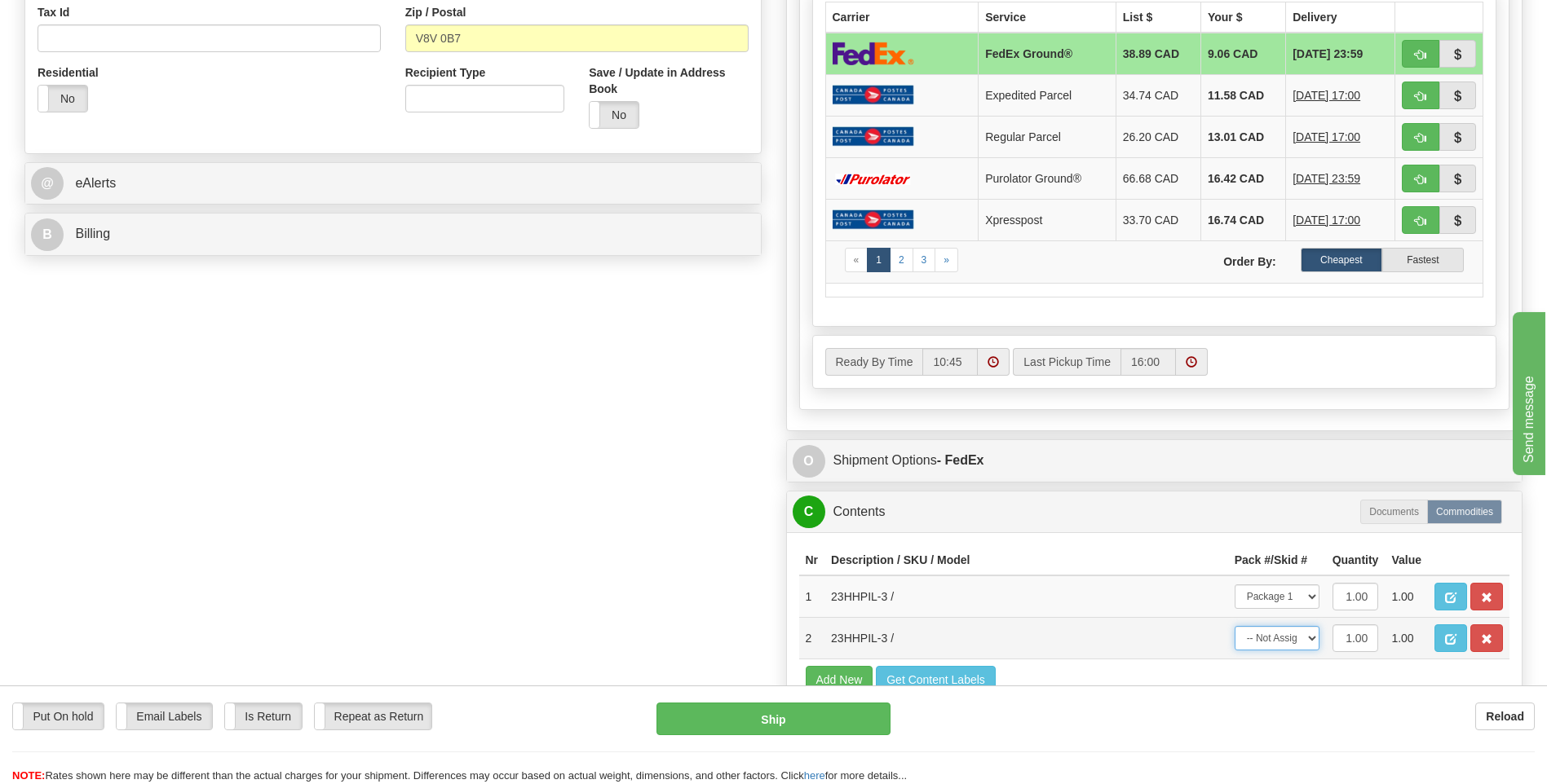
click at [1273, 644] on select "-- Not Assigned -- Package 1" at bounding box center [1277, 639] width 85 height 25
select select "0"
click at [1235, 626] on select "-- Not Assigned -- Package 1" at bounding box center [1277, 639] width 85 height 25
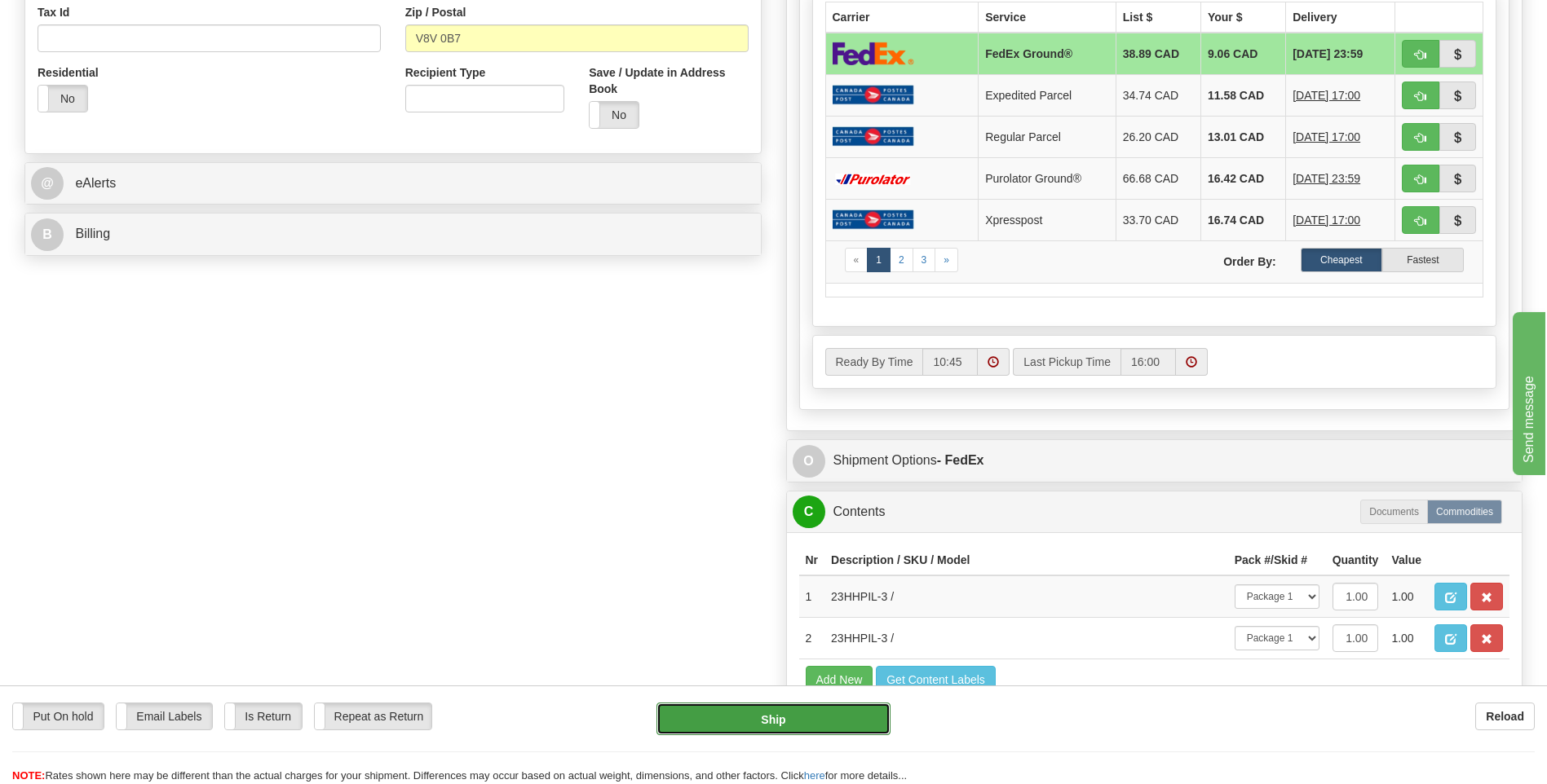
click at [838, 714] on button "Ship" at bounding box center [773, 719] width 233 height 33
type input "92"
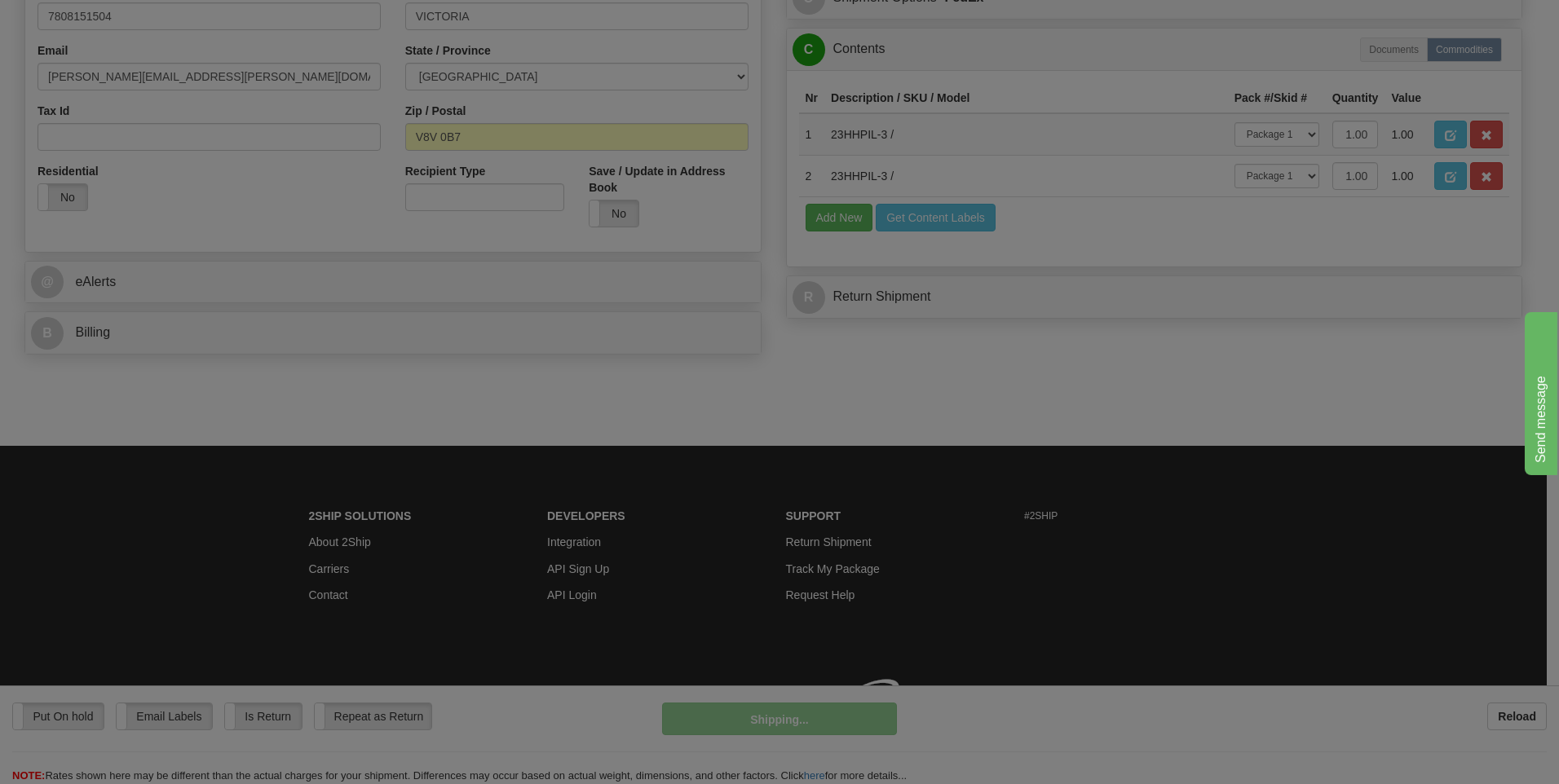
scroll to position [495, 0]
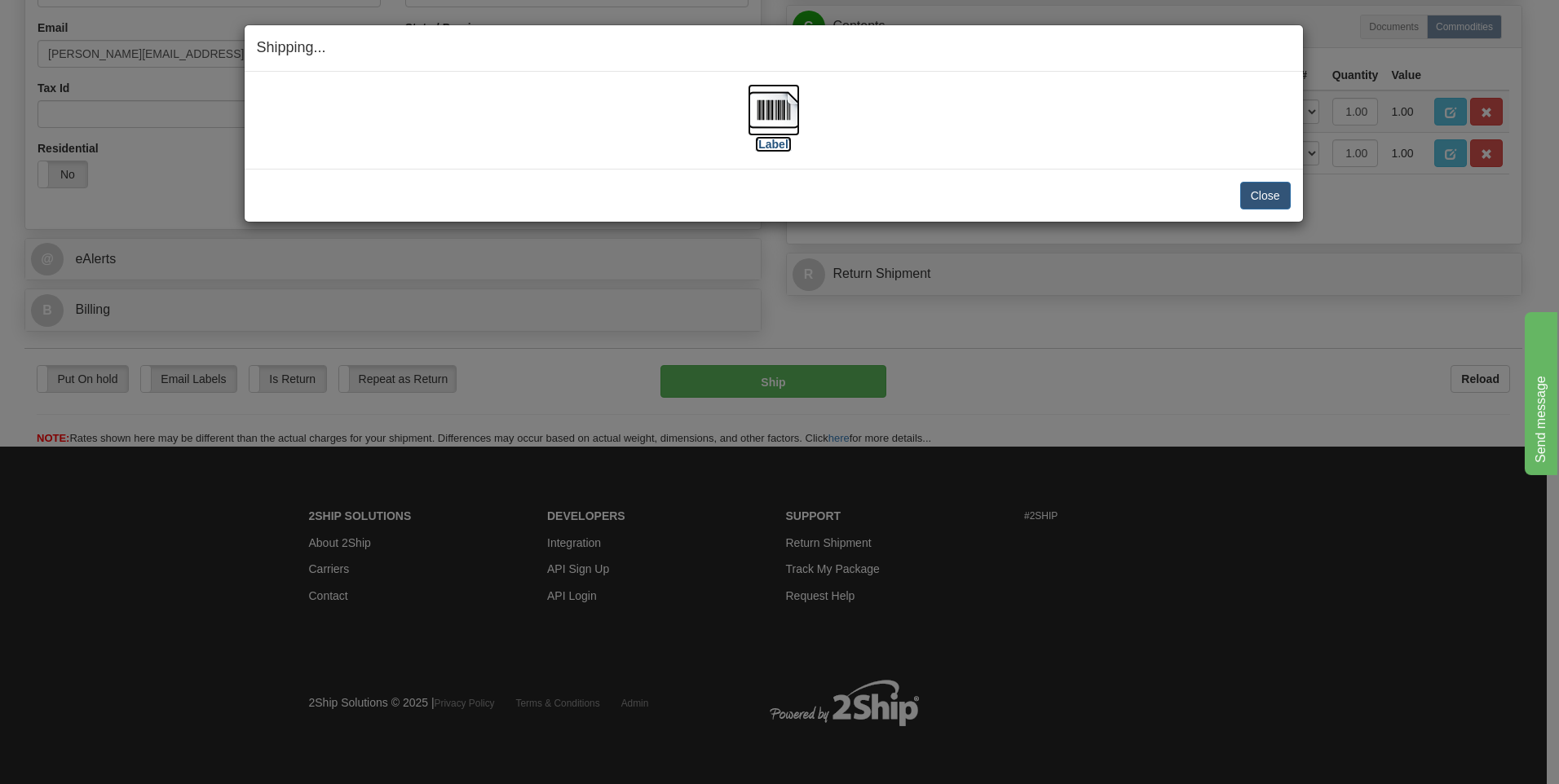
click at [782, 123] on img at bounding box center [773, 109] width 52 height 52
click at [1261, 195] on button "Close" at bounding box center [1266, 195] width 51 height 27
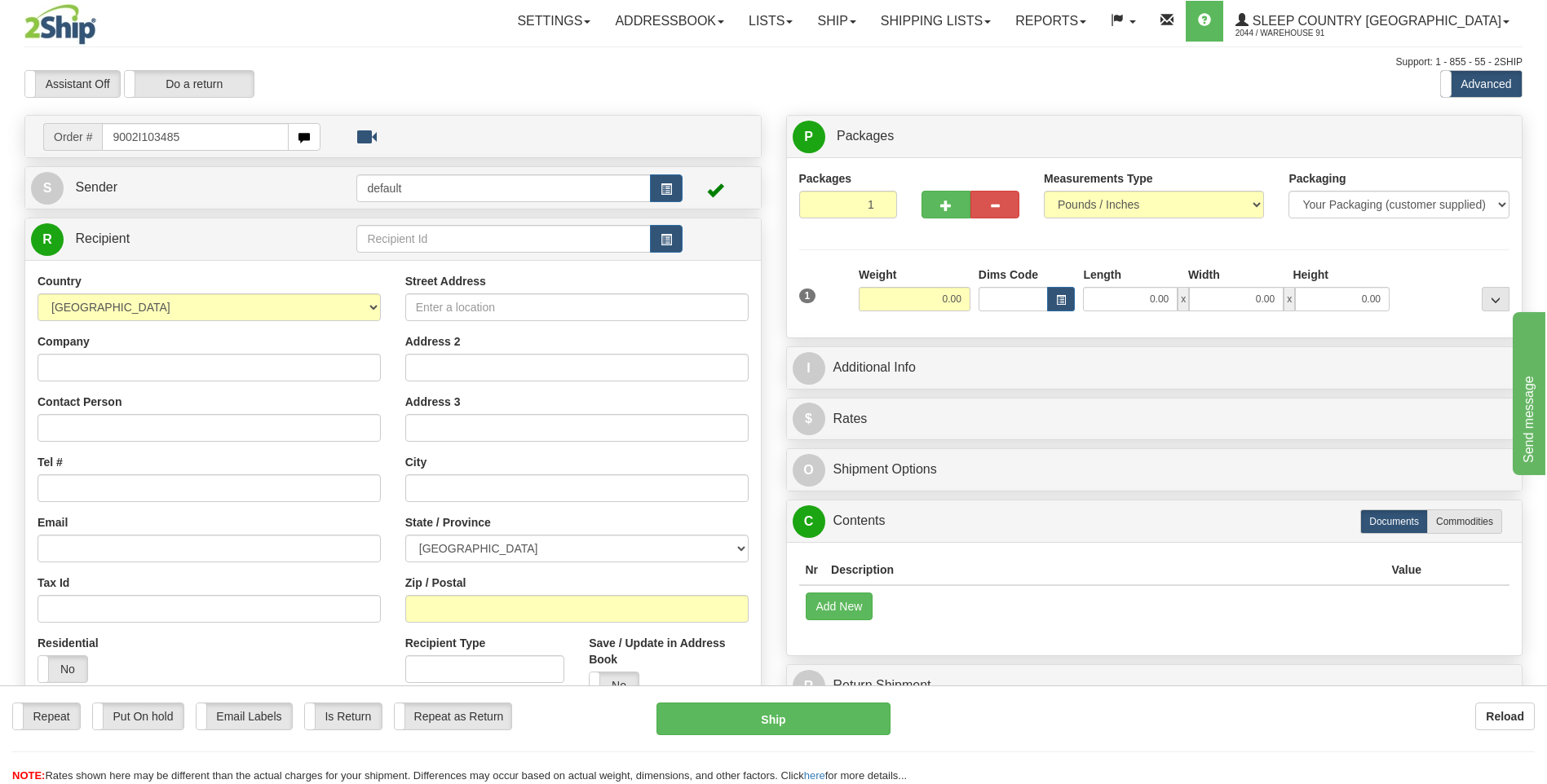
type input "9002I103485"
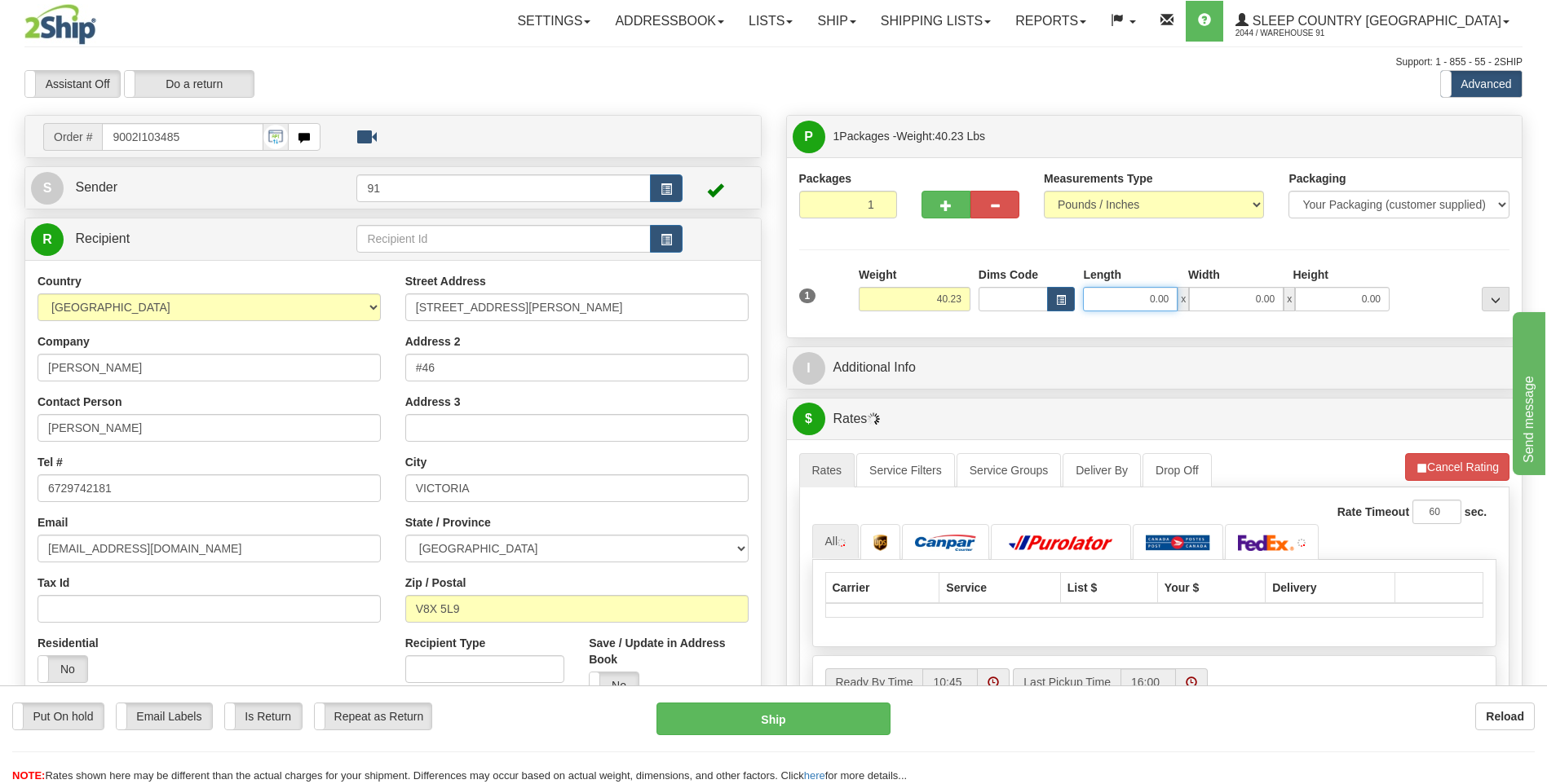
click at [1140, 292] on input "0.00" at bounding box center [1131, 299] width 94 height 25
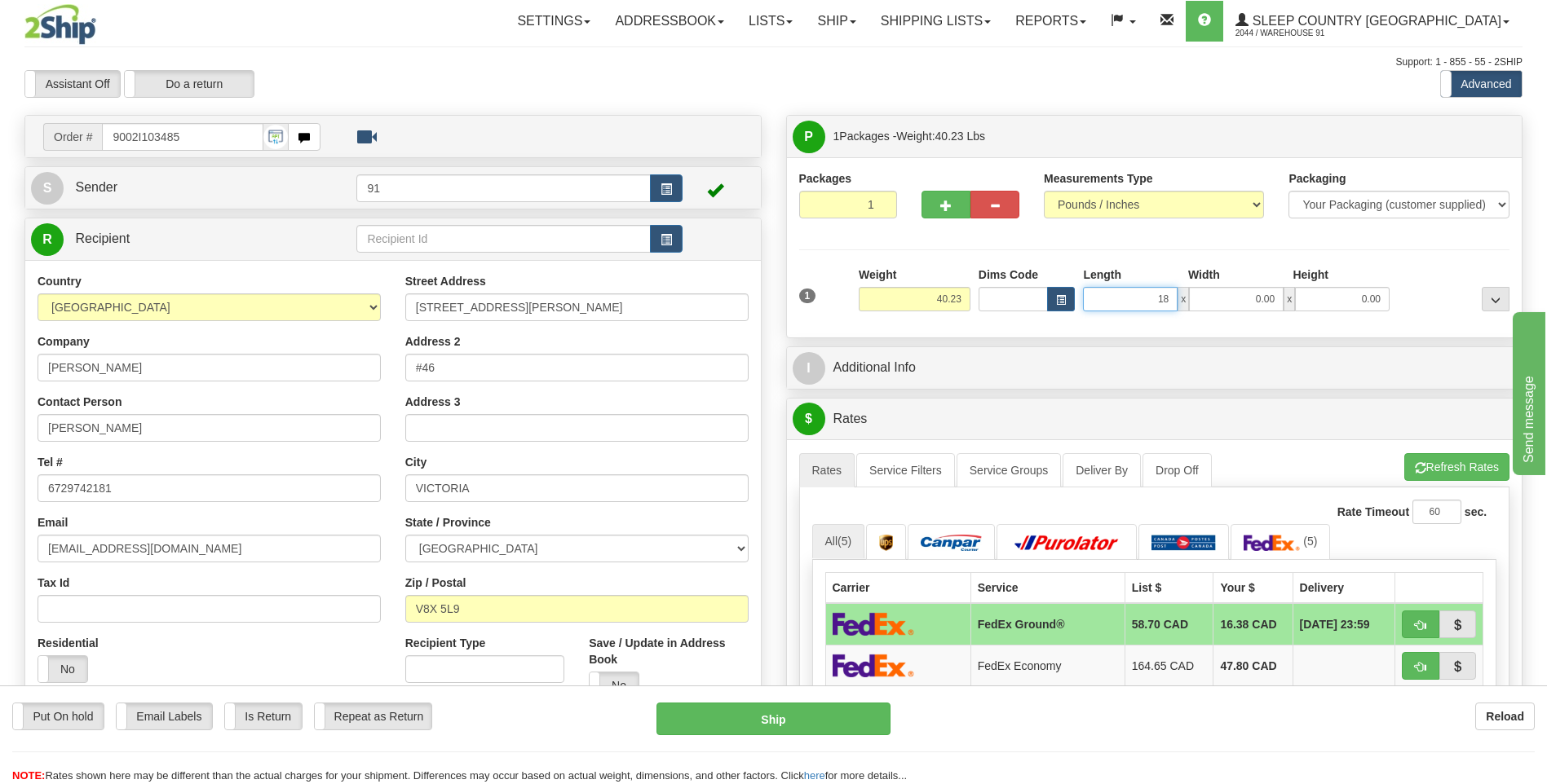
type input "18.00"
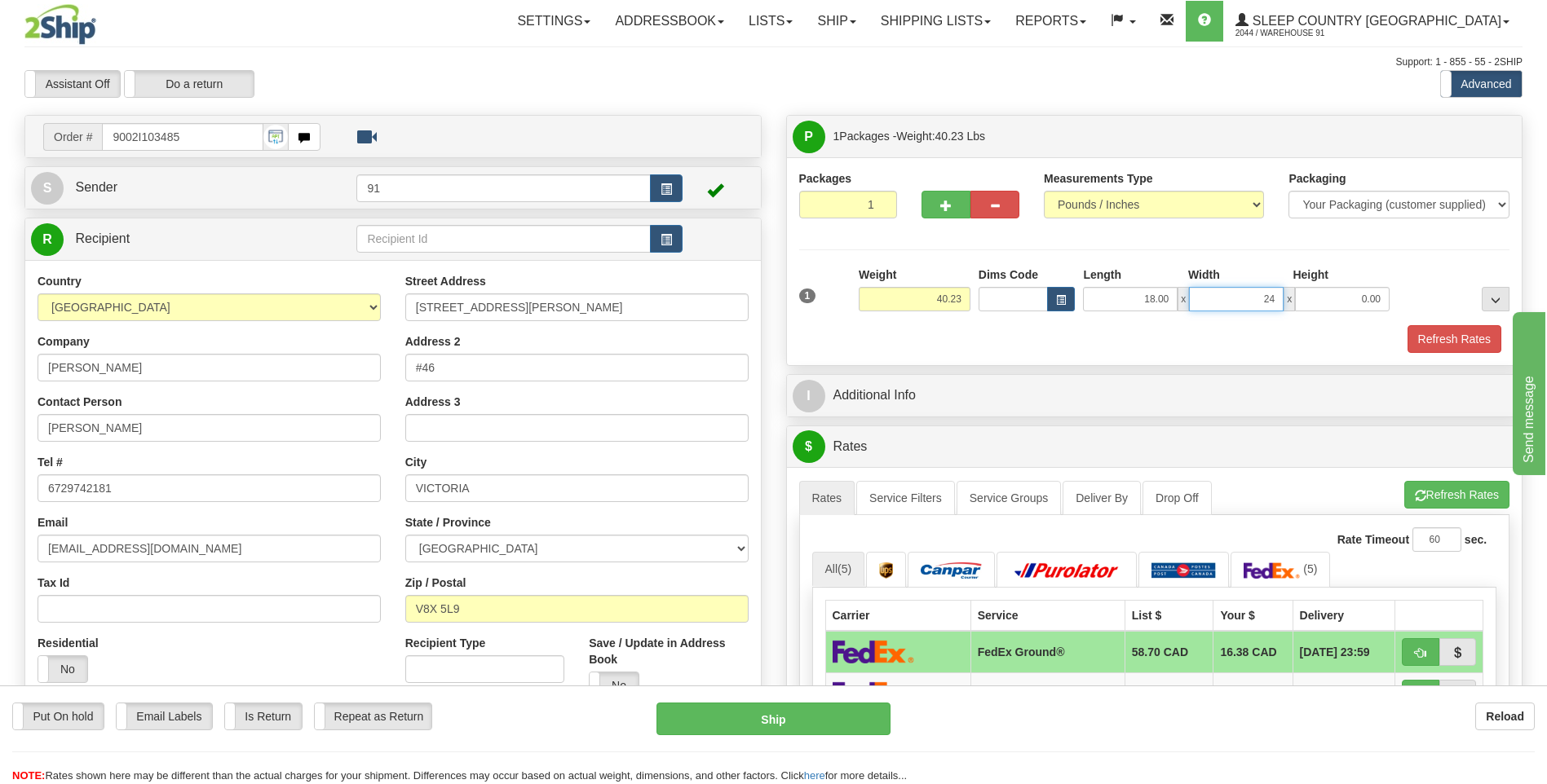
type input "24.00"
type input "14.00"
click at [1469, 339] on button "Refresh Rates" at bounding box center [1455, 339] width 93 height 27
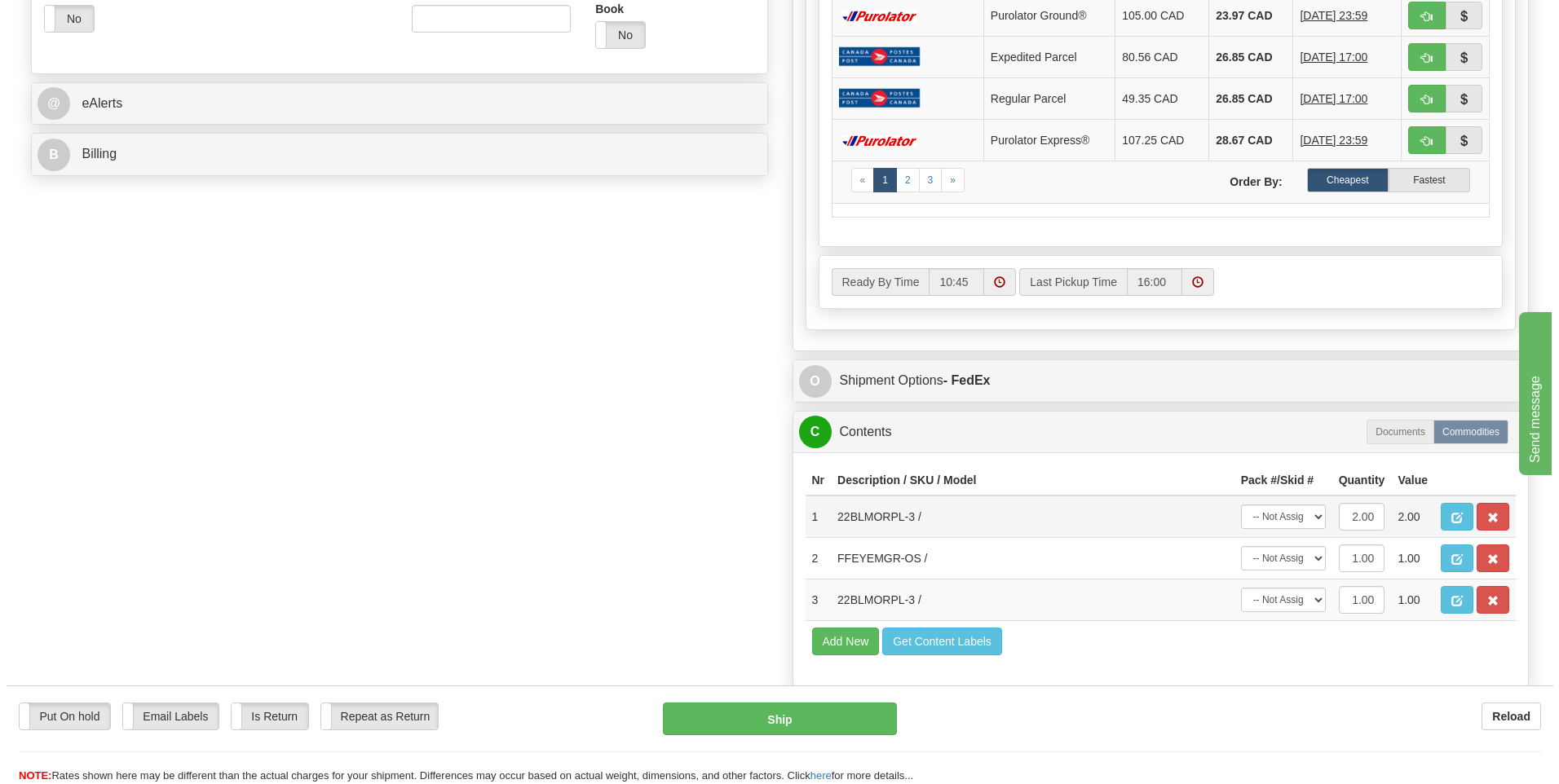
scroll to position [652, 0]
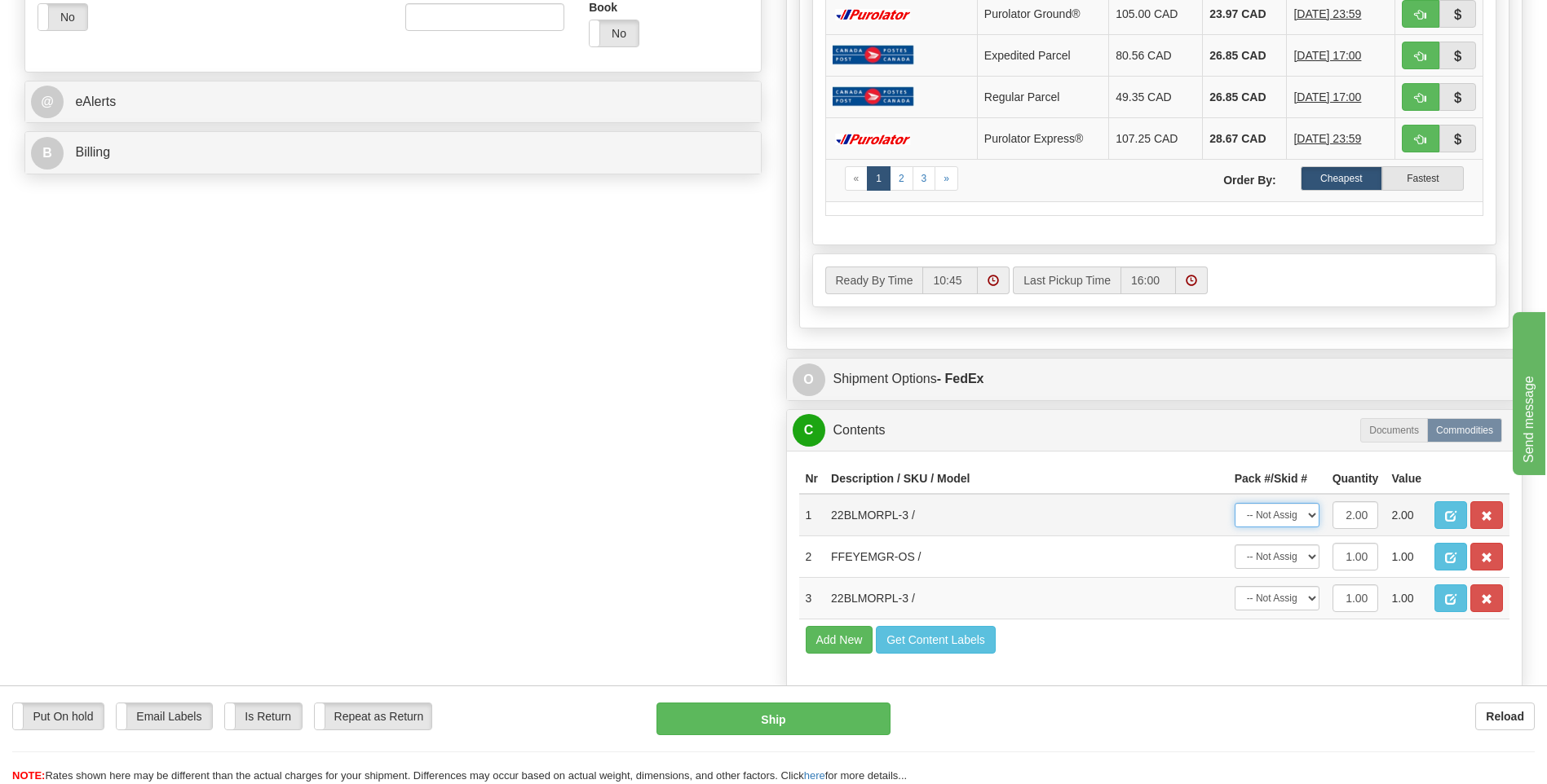
click at [1282, 521] on select "-- Not Assigned -- Package 1" at bounding box center [1277, 515] width 85 height 25
select select "0"
click at [1235, 503] on select "-- Not Assigned -- Package 1" at bounding box center [1277, 515] width 85 height 25
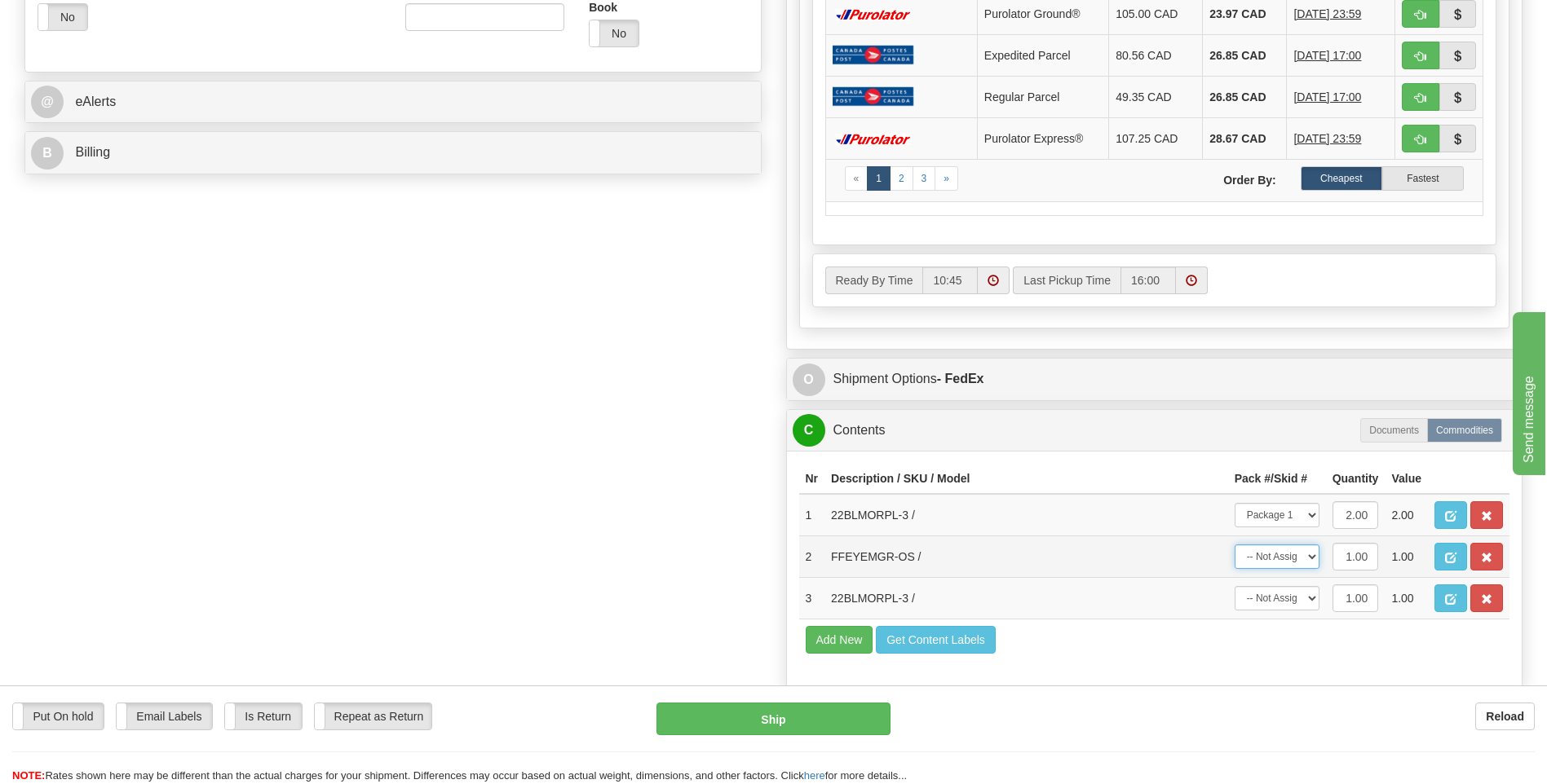
click at [1278, 562] on select "-- Not Assigned -- Package 1" at bounding box center [1277, 557] width 85 height 25
select select "0"
click at [1235, 544] on select "-- Not Assigned -- Package 1" at bounding box center [1277, 557] width 85 height 25
click at [1283, 598] on select "-- Not Assigned -- Package 1" at bounding box center [1277, 598] width 85 height 25
select select "0"
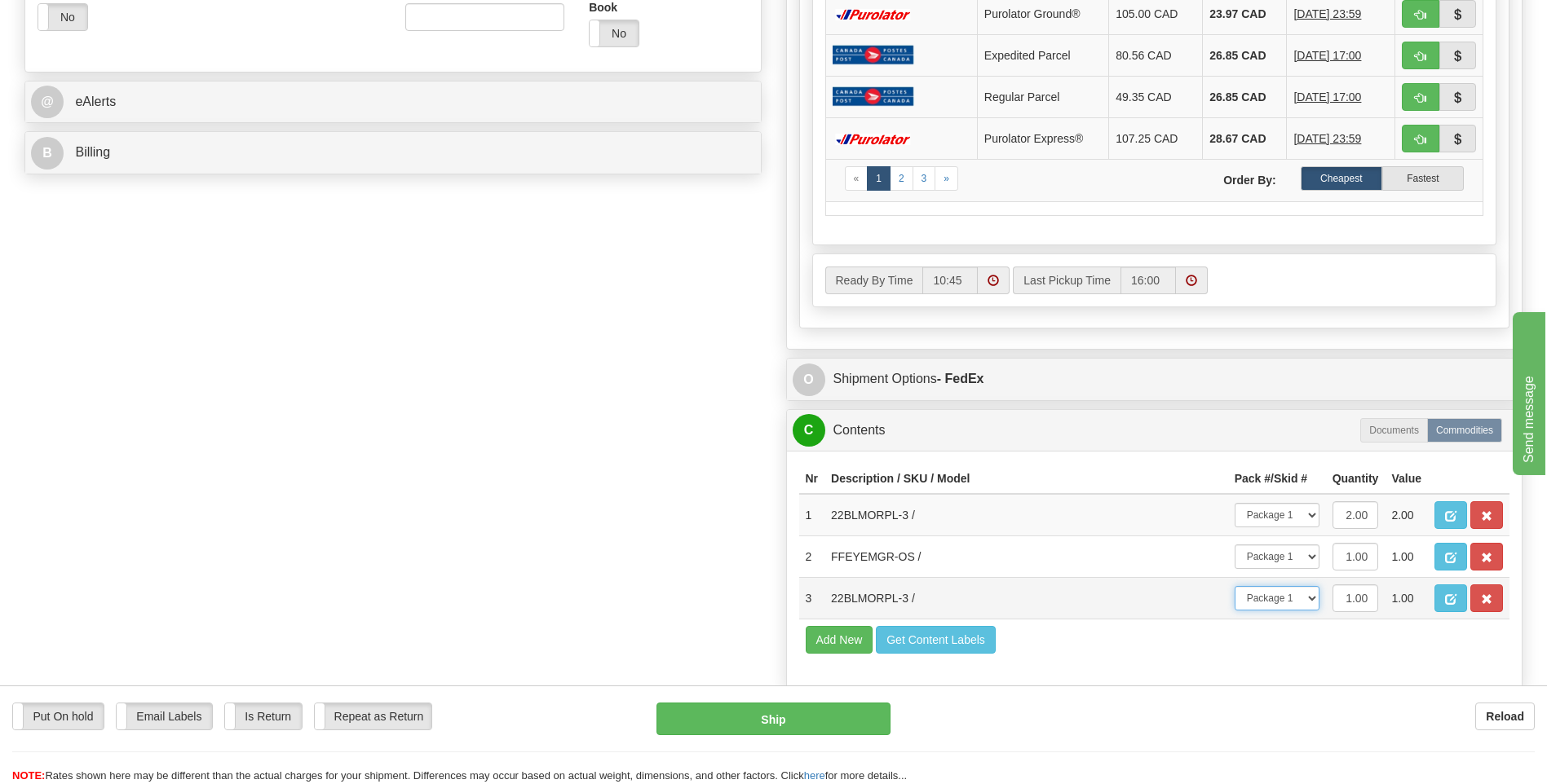
click at [1235, 586] on select "-- Not Assigned -- Package 1" at bounding box center [1277, 598] width 85 height 25
click at [825, 732] on button "Ship" at bounding box center [773, 719] width 233 height 33
type input "92"
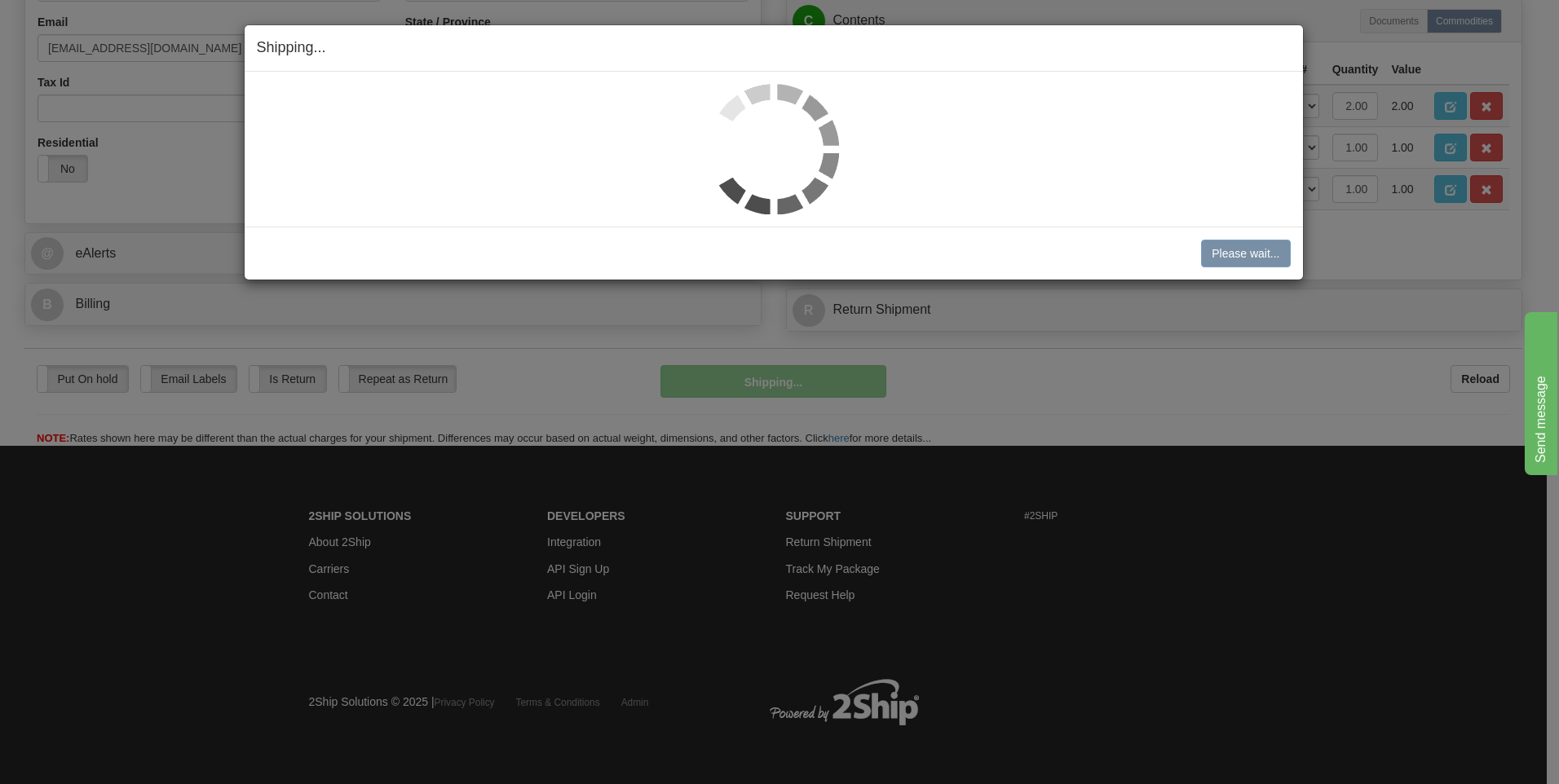
scroll to position [501, 0]
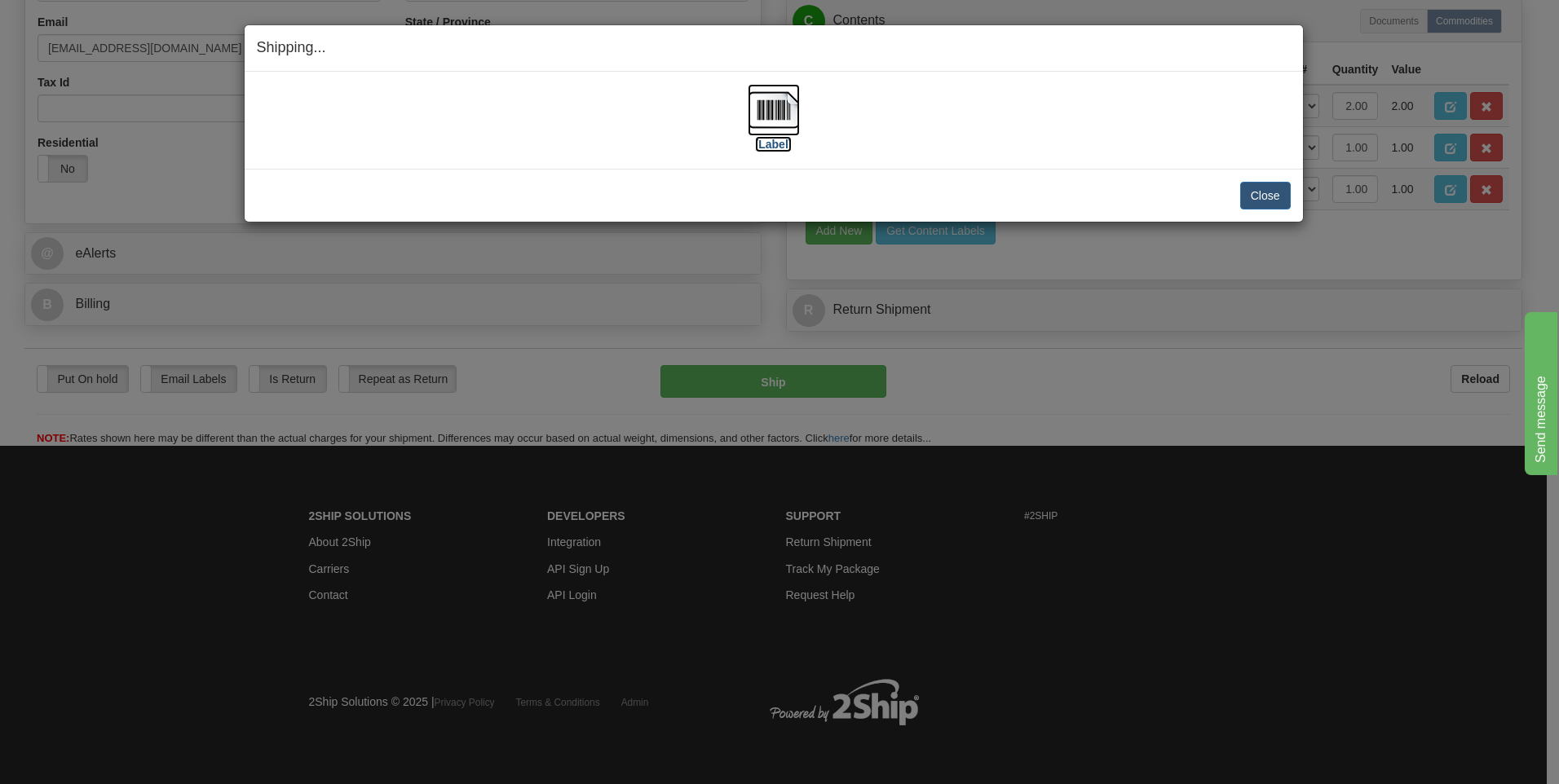
click at [756, 104] on img at bounding box center [773, 109] width 52 height 52
click at [1279, 193] on button "Close" at bounding box center [1266, 195] width 51 height 27
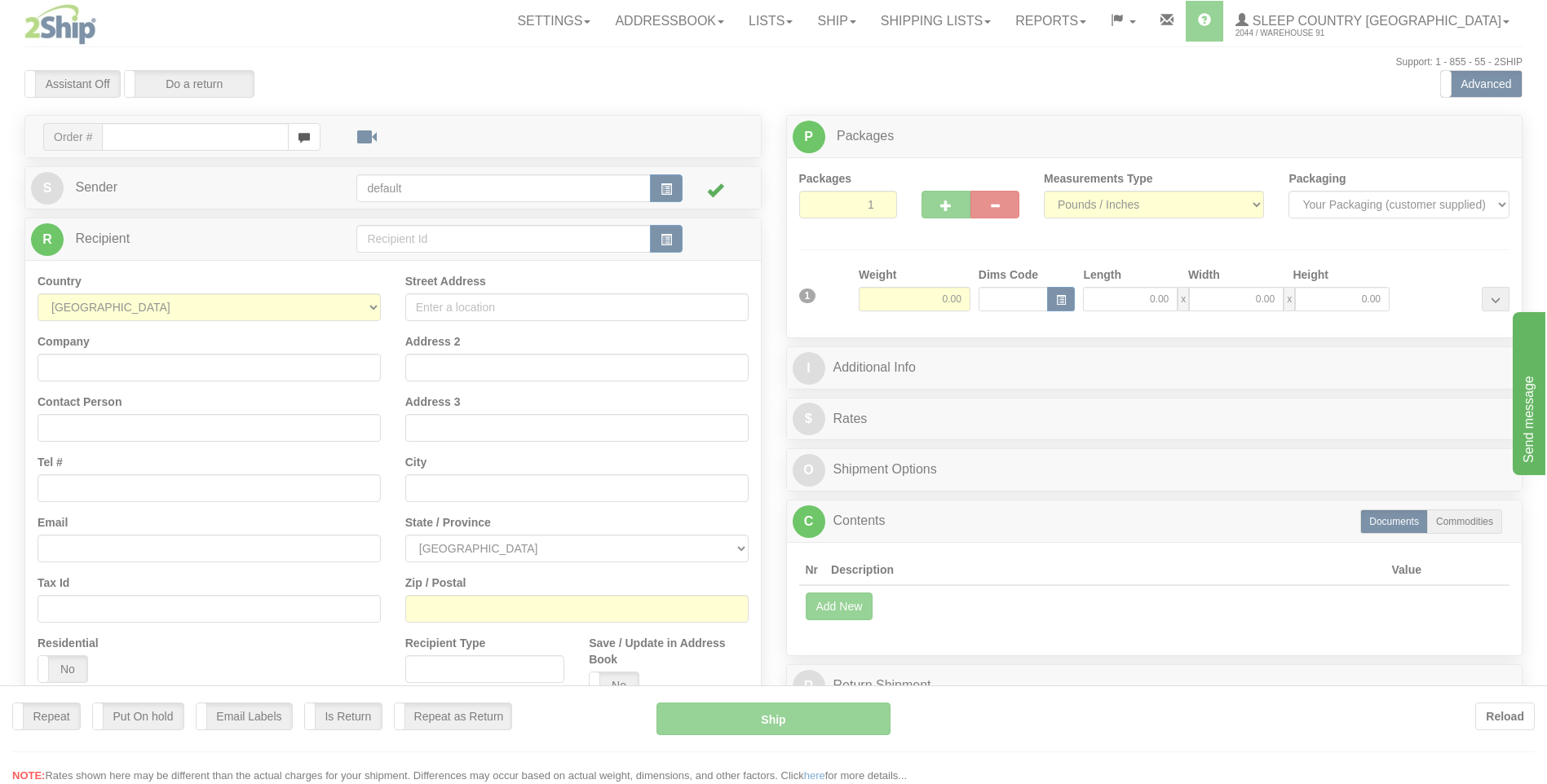
click at [1025, 10] on div at bounding box center [773, 392] width 1547 height 784
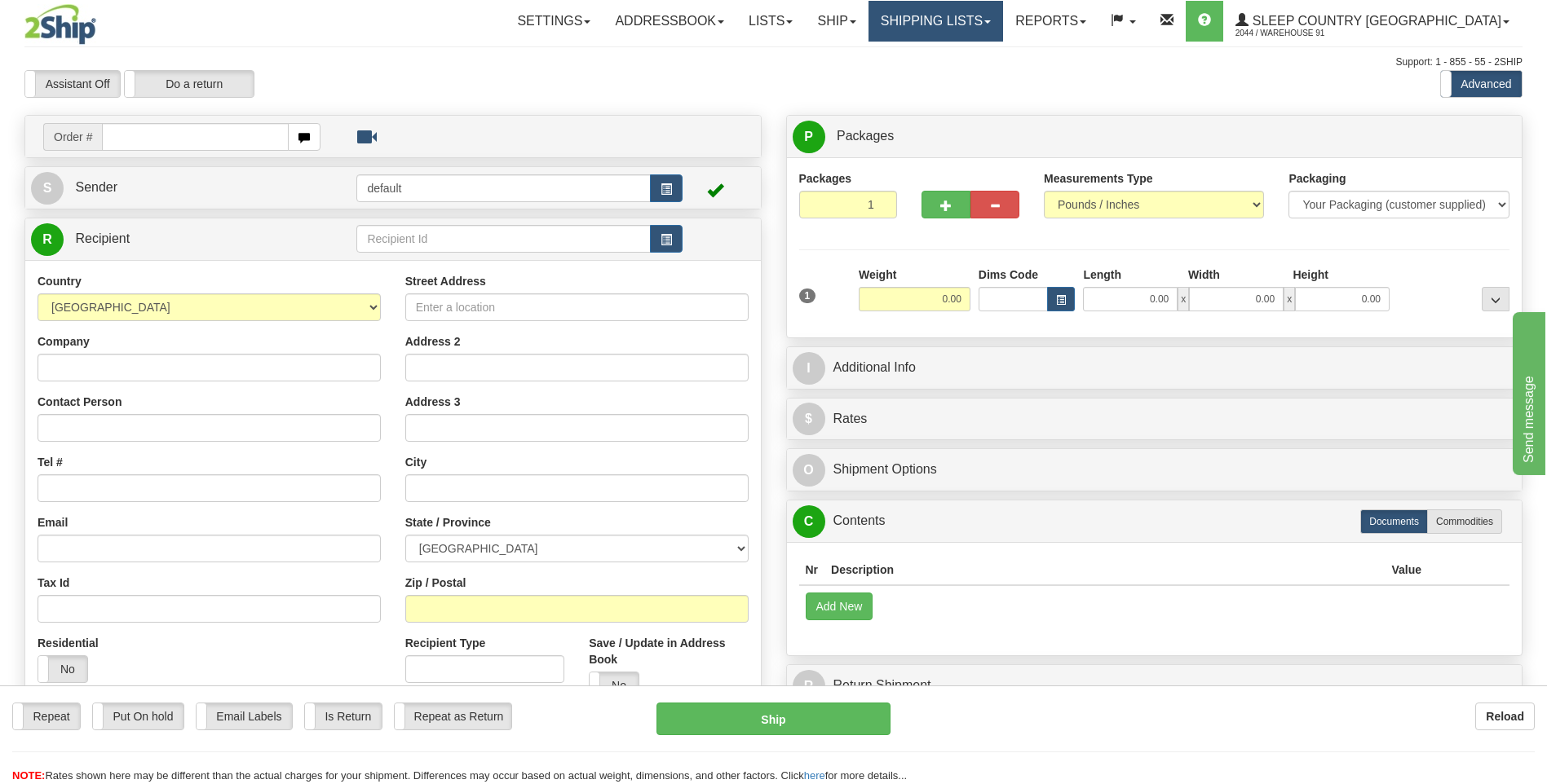
click at [1003, 19] on link "Shipping lists" at bounding box center [935, 21] width 135 height 41
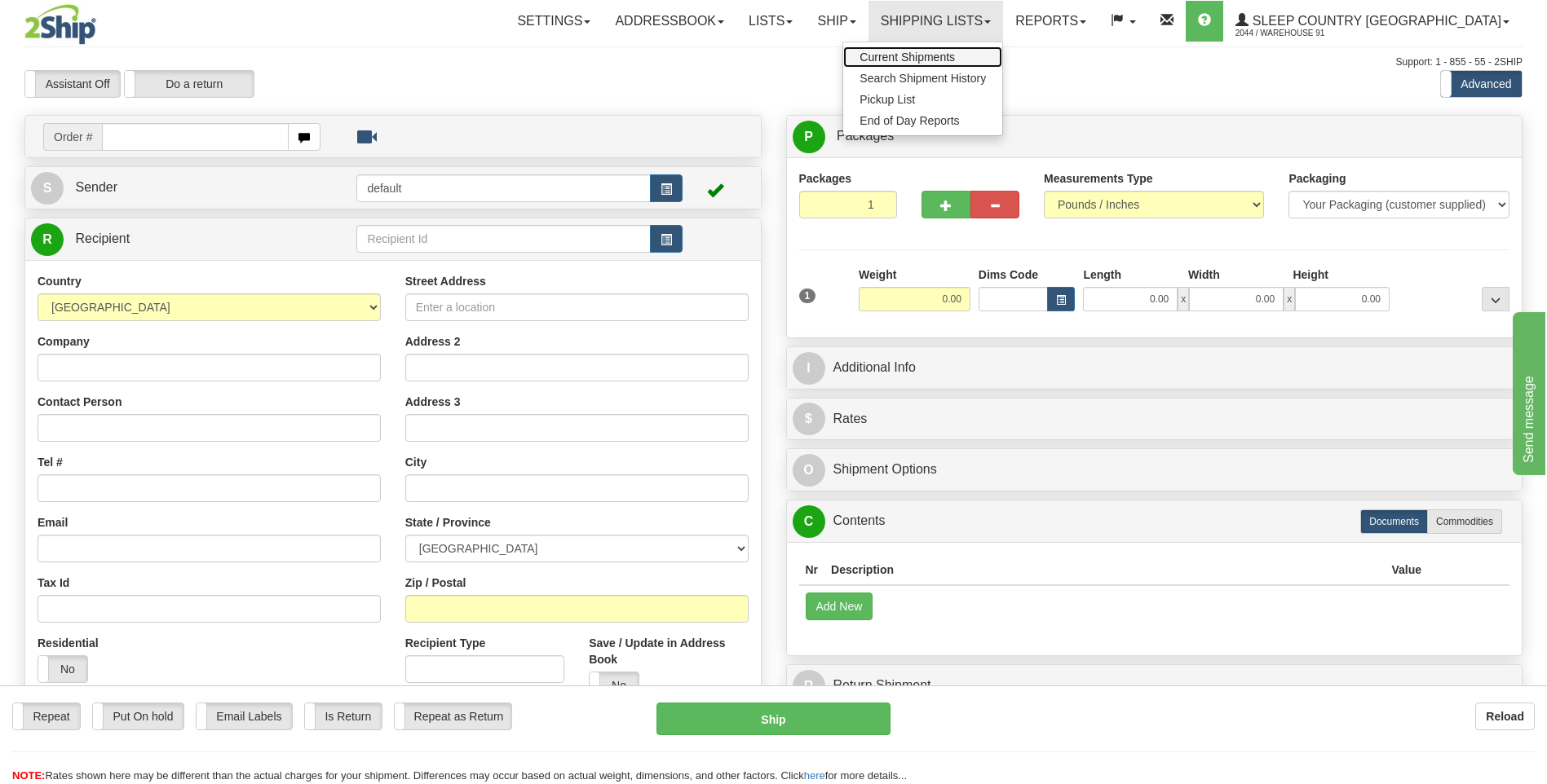
click at [955, 58] on span "Current Shipments" at bounding box center [907, 58] width 95 height 13
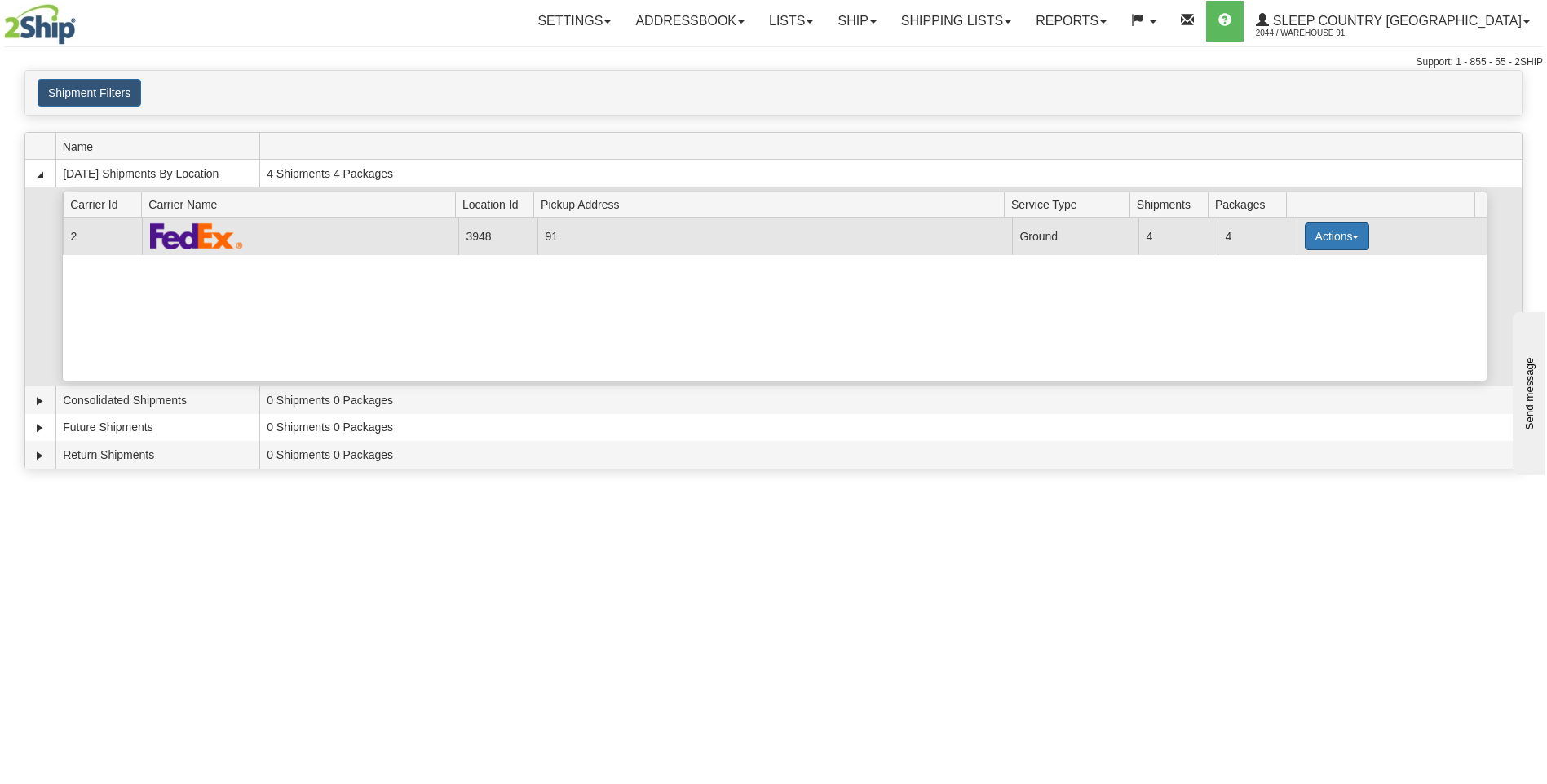
click at [1308, 238] on button "Actions" at bounding box center [1337, 236] width 65 height 27
click at [1286, 293] on span "Close" at bounding box center [1273, 288] width 38 height 11
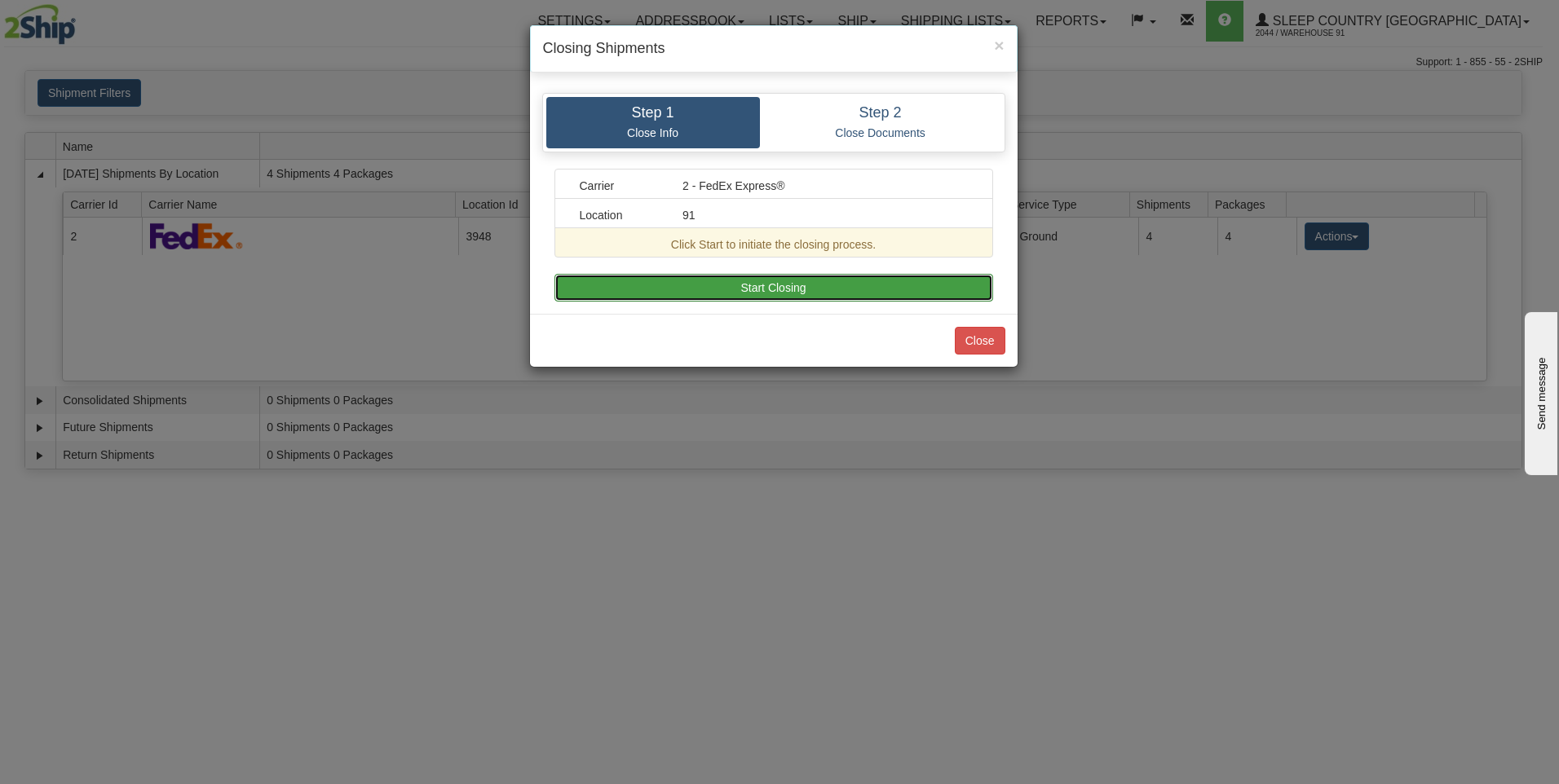
click at [870, 290] on button "Start Closing" at bounding box center [774, 287] width 439 height 27
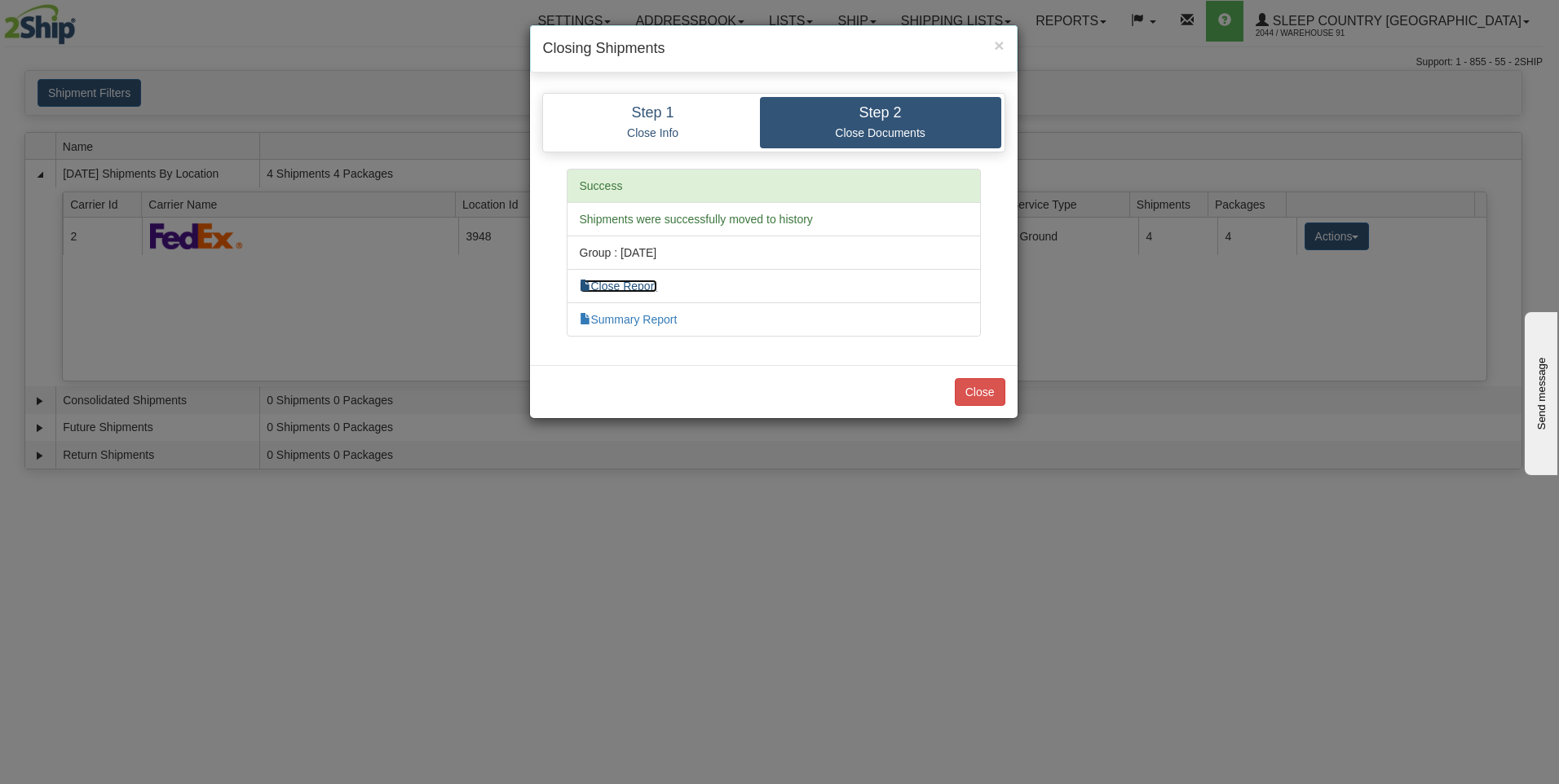
click at [658, 285] on link "Close Report" at bounding box center [618, 286] width 78 height 13
click at [659, 315] on link "Summary Report" at bounding box center [629, 320] width 98 height 13
click at [983, 388] on button "Close" at bounding box center [981, 392] width 51 height 27
